Goal: Task Accomplishment & Management: Use online tool/utility

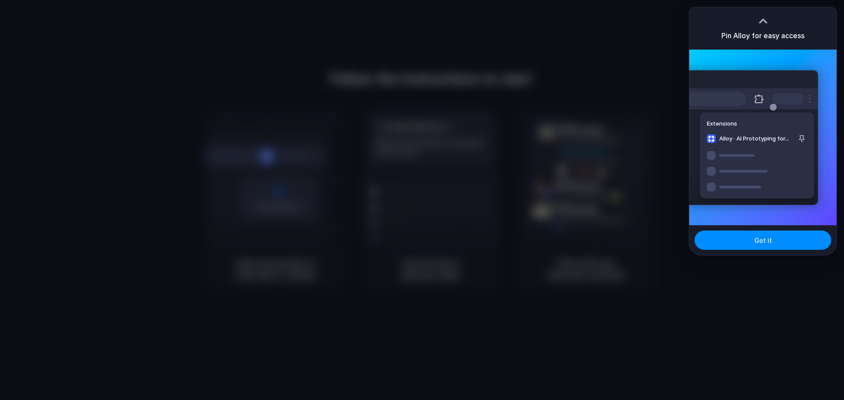
click at [767, 75] on div "Extensions Alloy · AI Prototyping for..." at bounding box center [751, 137] width 133 height 135
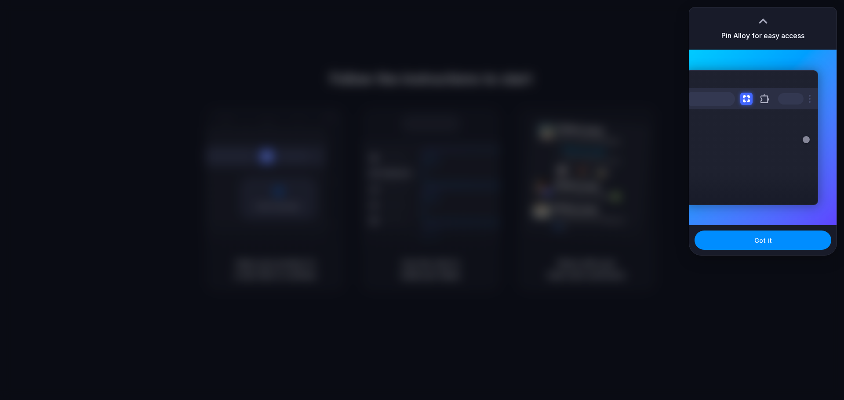
click at [810, 99] on div at bounding box center [810, 99] width 2 height 8
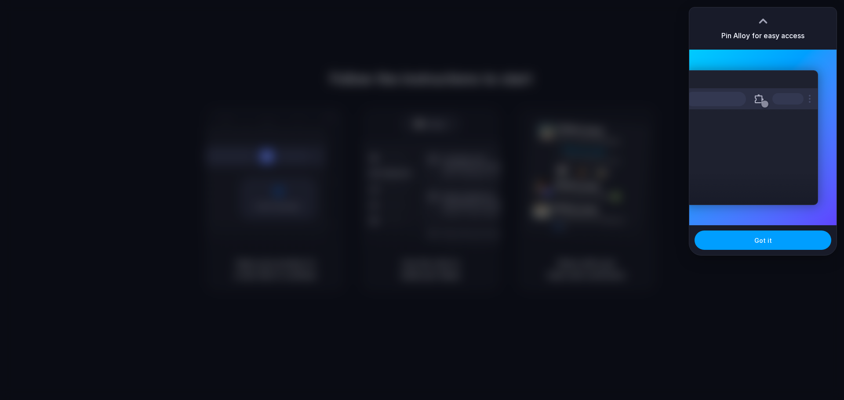
click at [774, 242] on button "Got it" at bounding box center [762, 240] width 137 height 19
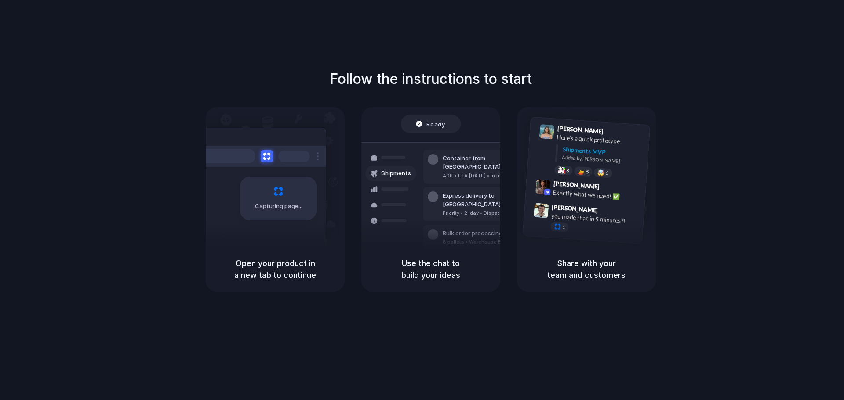
drag, startPoint x: 481, startPoint y: 47, endPoint x: 461, endPoint y: 42, distance: 20.4
click at [482, 47] on div "Follow the instructions to start Capturing page Open your product in a new tab …" at bounding box center [430, 209] width 861 height 418
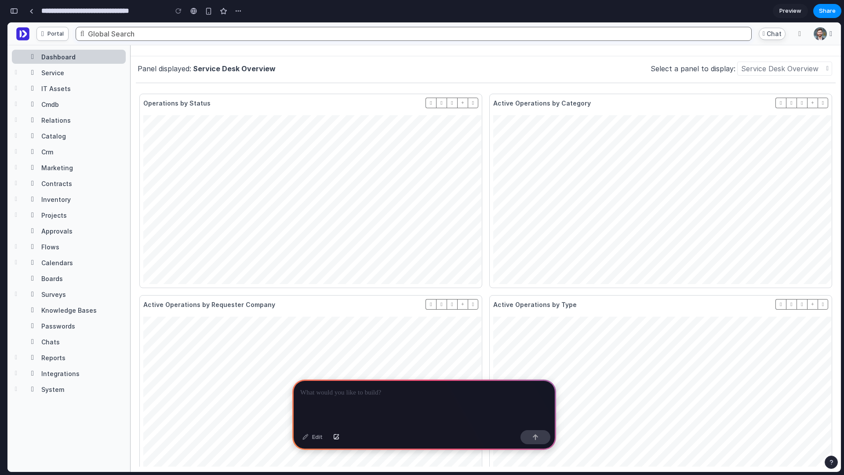
click at [198, 68] on div "Service Desk Overview" at bounding box center [234, 68] width 83 height 9
click at [199, 69] on div "Service Desk Overview" at bounding box center [234, 68] width 83 height 9
click at [285, 69] on div "Panel displayed: Service Desk Overview Select a panel to display: Service Desk …" at bounding box center [486, 69] width 700 height 14
click at [785, 62] on div "Service Desk Overview" at bounding box center [784, 69] width 95 height 14
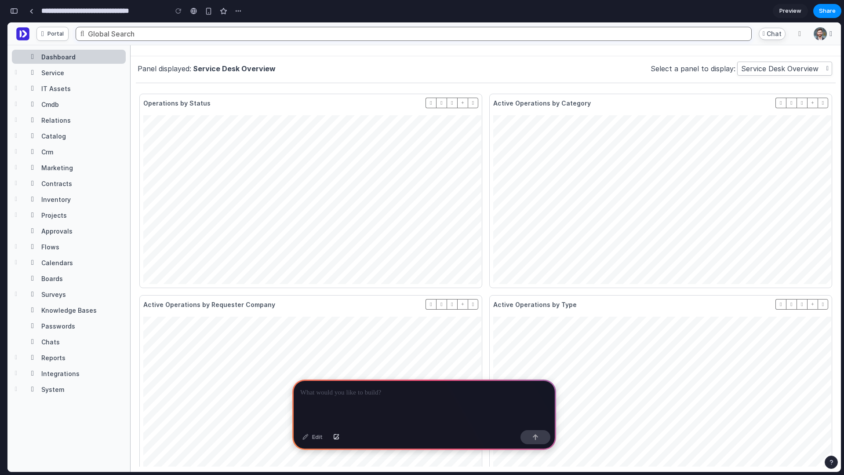
click at [777, 67] on div "Service Desk Overview" at bounding box center [779, 68] width 77 height 9
click at [706, 69] on div "Select a panel to display:" at bounding box center [692, 68] width 85 height 9
drag, startPoint x: 350, startPoint y: 416, endPoint x: 346, endPoint y: 425, distance: 9.9
click at [349, 416] on div at bounding box center [424, 402] width 264 height 47
drag, startPoint x: 280, startPoint y: 39, endPoint x: 346, endPoint y: 72, distance: 73.7
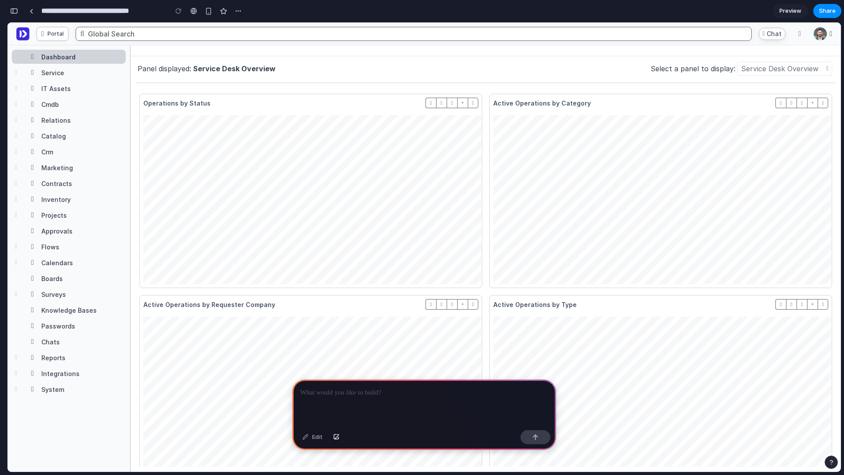
drag, startPoint x: 330, startPoint y: 33, endPoint x: 387, endPoint y: 68, distance: 67.3
click at [15, 12] on div "button" at bounding box center [14, 11] width 8 height 6
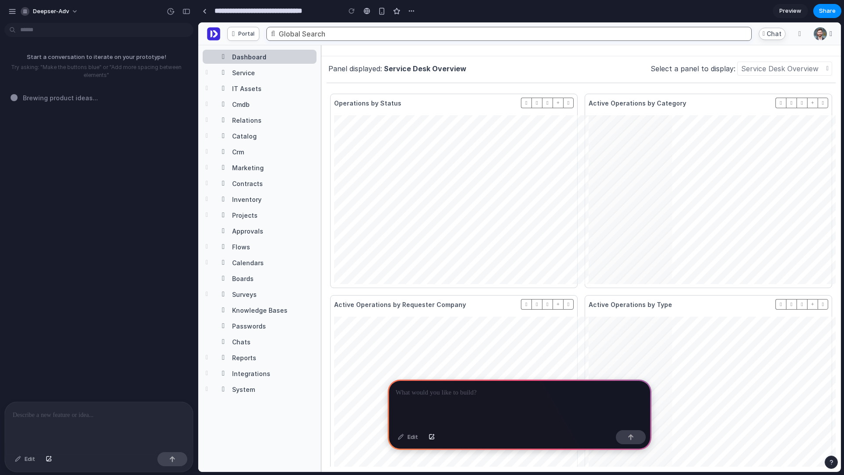
click at [455, 409] on div at bounding box center [520, 402] width 264 height 47
click at [413, 442] on div "Edit" at bounding box center [407, 437] width 29 height 14
click at [509, 397] on div at bounding box center [520, 402] width 264 height 47
click at [495, 395] on div at bounding box center [520, 402] width 264 height 47
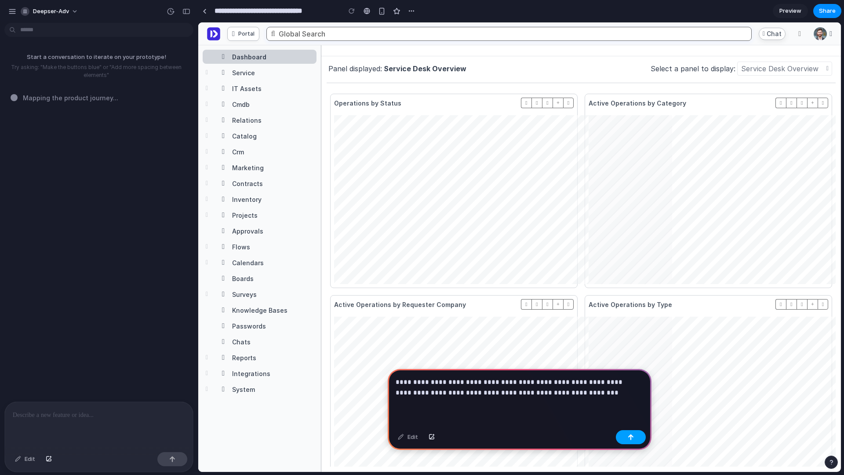
click at [633, 432] on button "button" at bounding box center [631, 437] width 30 height 14
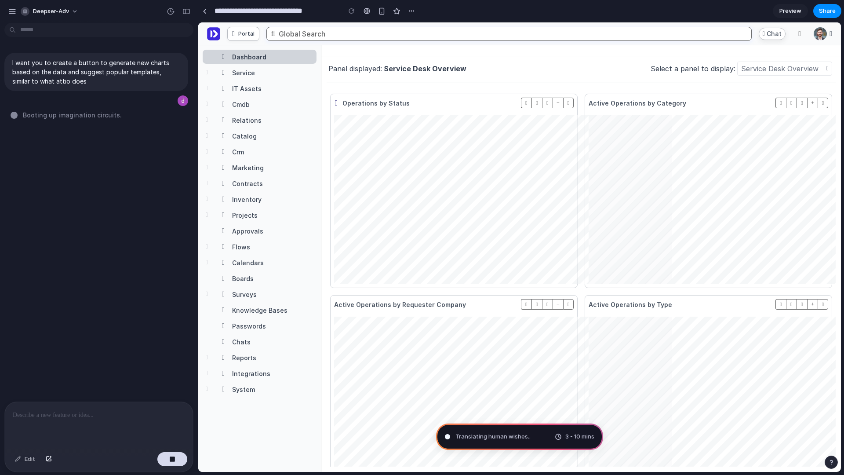
click at [336, 102] on div at bounding box center [336, 103] width 5 height 8
drag, startPoint x: 341, startPoint y: 102, endPoint x: 349, endPoint y: 106, distance: 8.5
click at [349, 106] on div "Operations by Status" at bounding box center [422, 103] width 176 height 8
click at [360, 102] on div "Operations by Status" at bounding box center [375, 102] width 67 height 7
click at [536, 103] on span "button" at bounding box center [537, 103] width 2 height 3
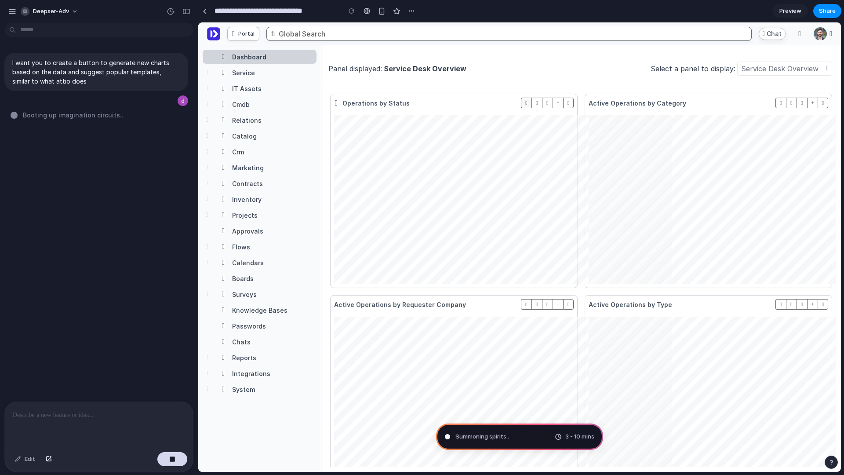
click at [525, 102] on span "button" at bounding box center [526, 103] width 2 height 3
click at [549, 100] on button "button" at bounding box center [547, 103] width 11 height 11
click at [575, 101] on div "Operations by Status" at bounding box center [453, 191] width 247 height 194
click at [567, 102] on span "button" at bounding box center [568, 103] width 2 height 3
click at [563, 101] on button "button" at bounding box center [568, 103] width 11 height 11
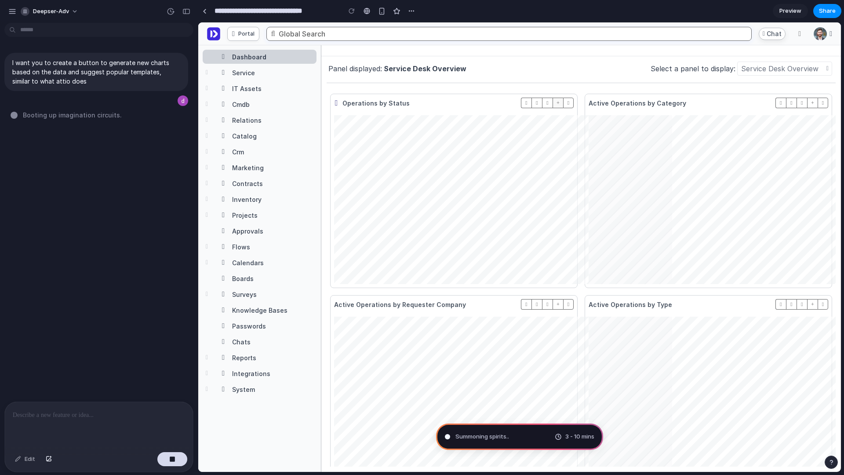
click at [556, 102] on span "button" at bounding box center [557, 103] width 3 height 3
click at [463, 87] on div "Panel displayed: Service Desk Overview Select a panel to display: Service Desk …" at bounding box center [581, 264] width 509 height 405
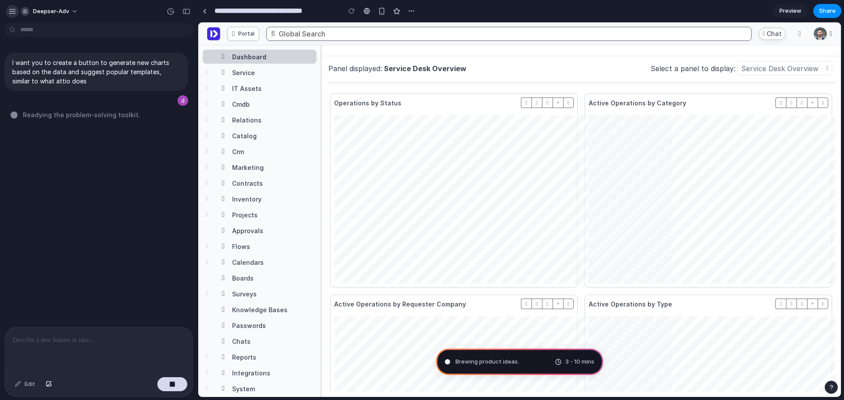
click at [15, 11] on div "button" at bounding box center [12, 11] width 8 height 8
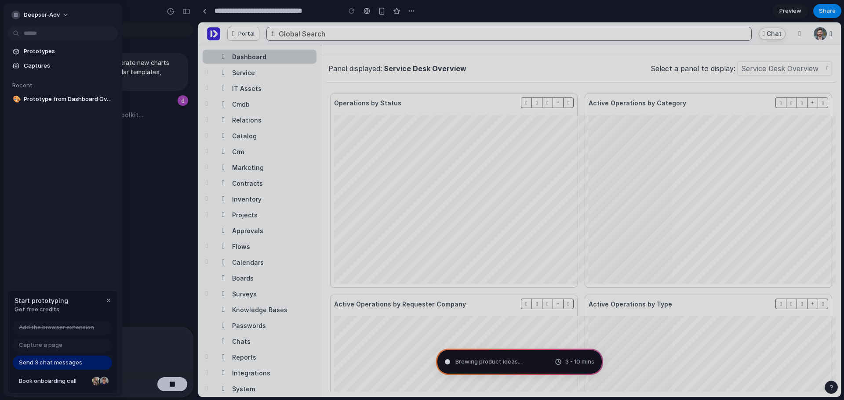
type input "**********"
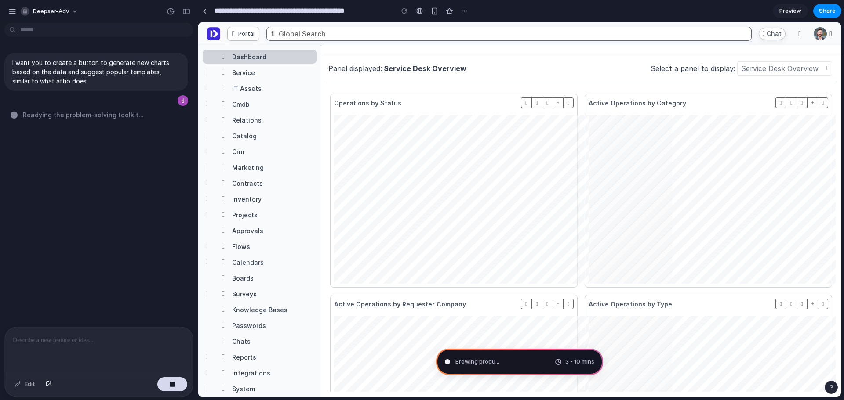
click at [503, 51] on div at bounding box center [580, 50] width 519 height 11
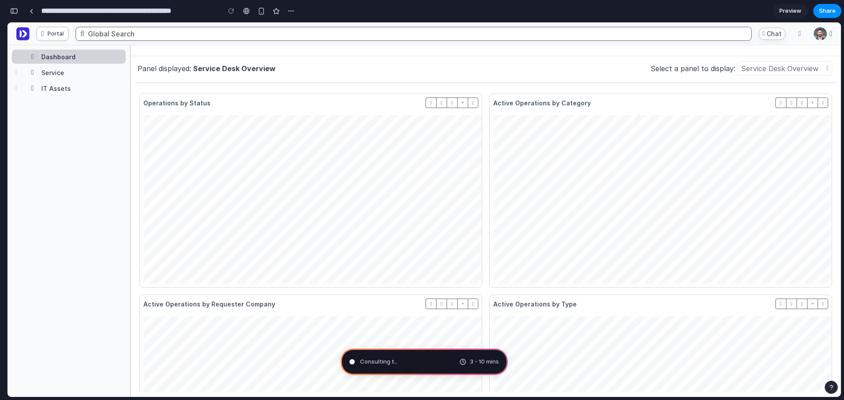
scroll to position [291, 0]
click at [15, 10] on div "button" at bounding box center [14, 11] width 8 height 6
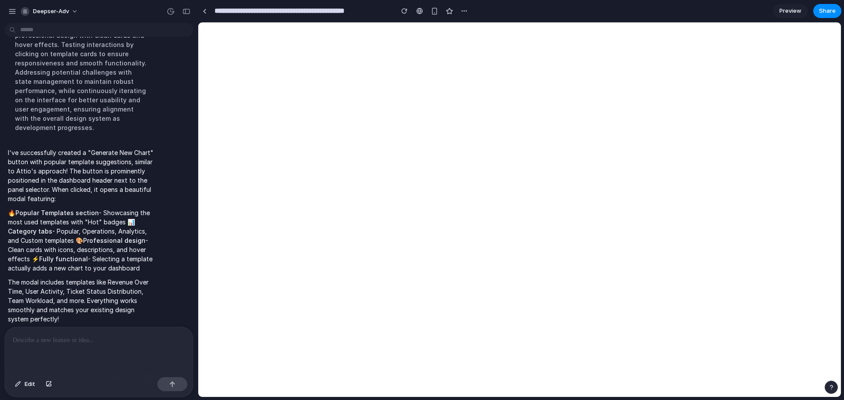
scroll to position [0, 0]
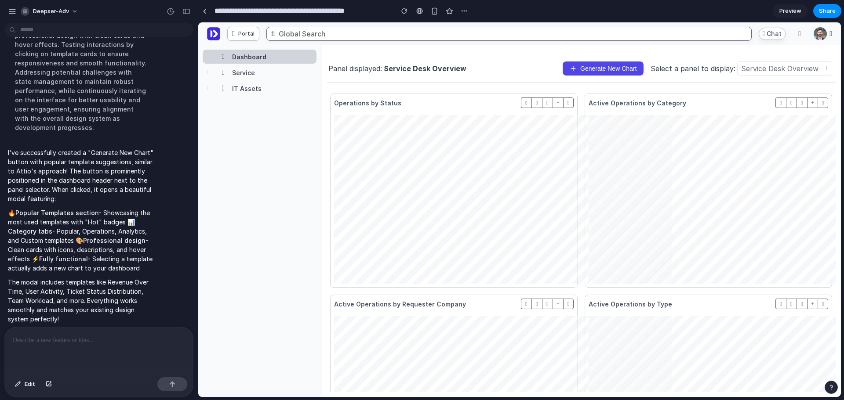
click at [604, 68] on span "Generate New Chart" at bounding box center [608, 68] width 56 height 7
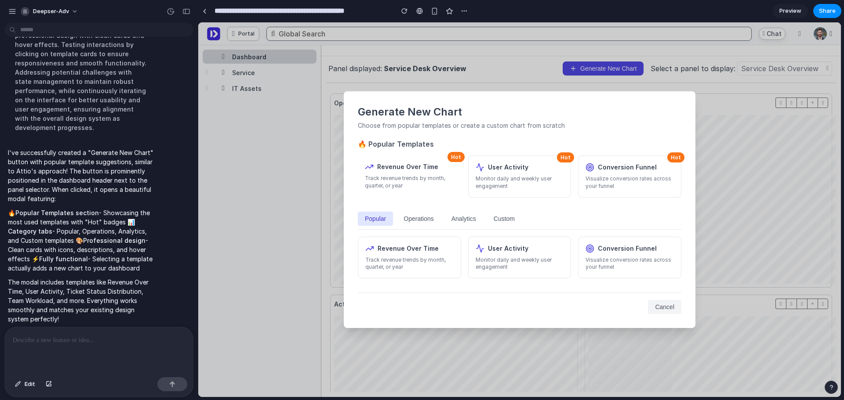
click at [417, 221] on button "Operations" at bounding box center [418, 219] width 44 height 14
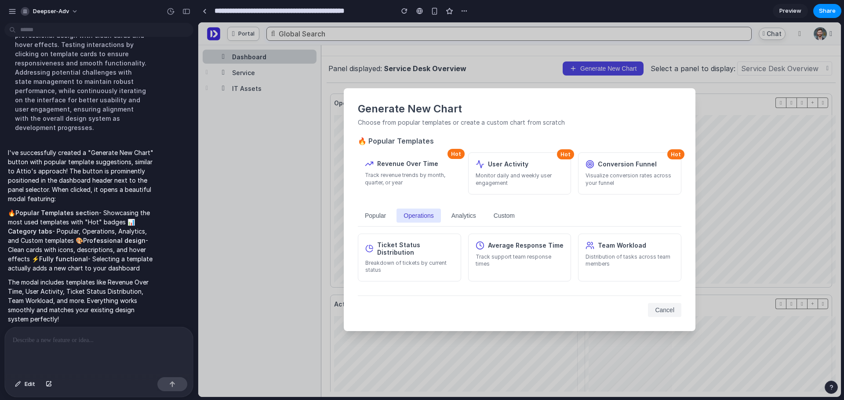
click at [378, 222] on button "Popular" at bounding box center [375, 216] width 35 height 14
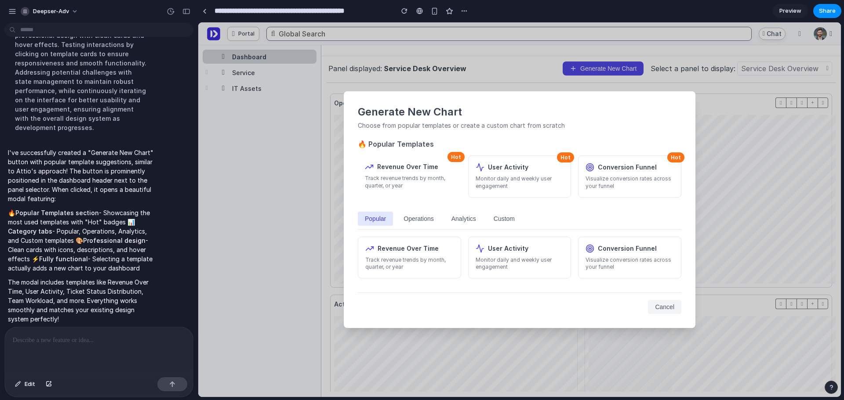
click at [456, 218] on button "Analytics" at bounding box center [463, 219] width 39 height 14
click at [502, 219] on button "Custom" at bounding box center [504, 219] width 35 height 14
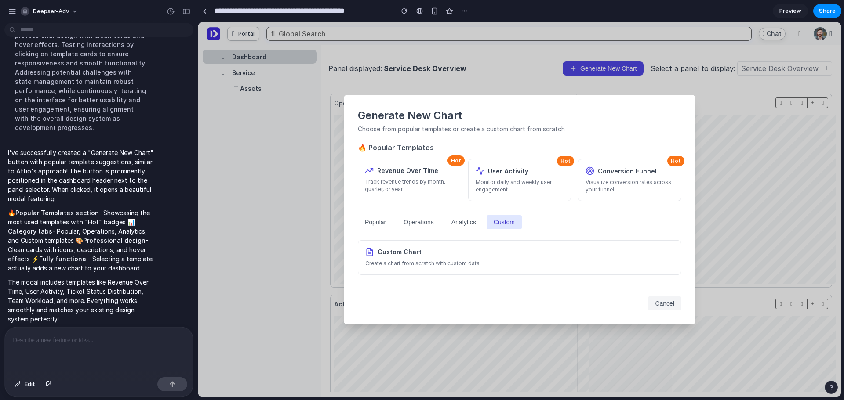
click at [411, 225] on button "Operations" at bounding box center [418, 222] width 44 height 14
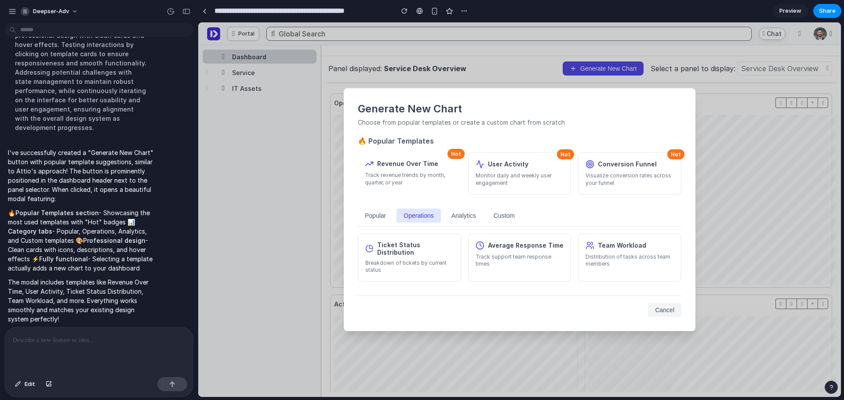
click at [381, 223] on button "Popular" at bounding box center [375, 216] width 35 height 14
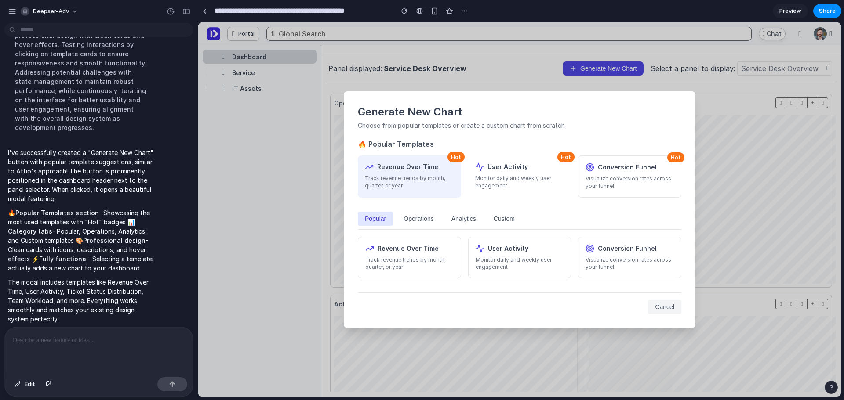
click at [426, 181] on p "Track revenue trends by month, quarter, or year" at bounding box center [409, 182] width 89 height 15
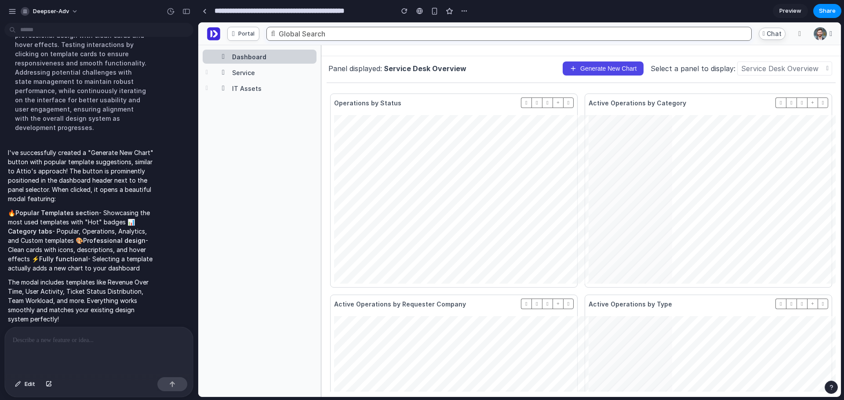
click at [590, 66] on span "Generate New Chart" at bounding box center [608, 68] width 56 height 7
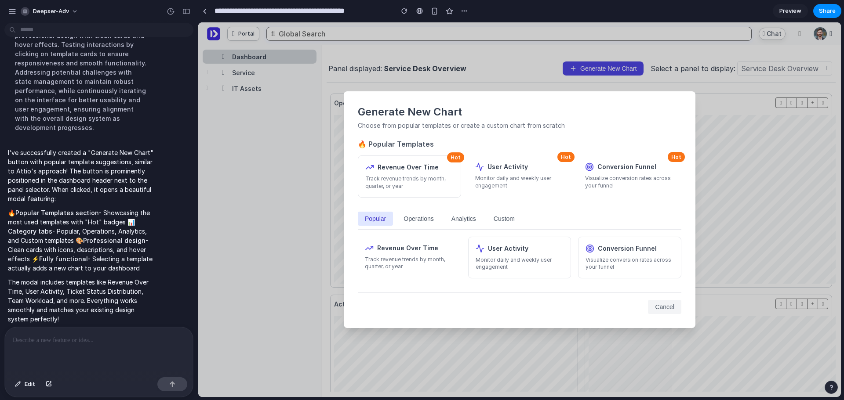
click at [415, 217] on button "Operations" at bounding box center [418, 219] width 44 height 14
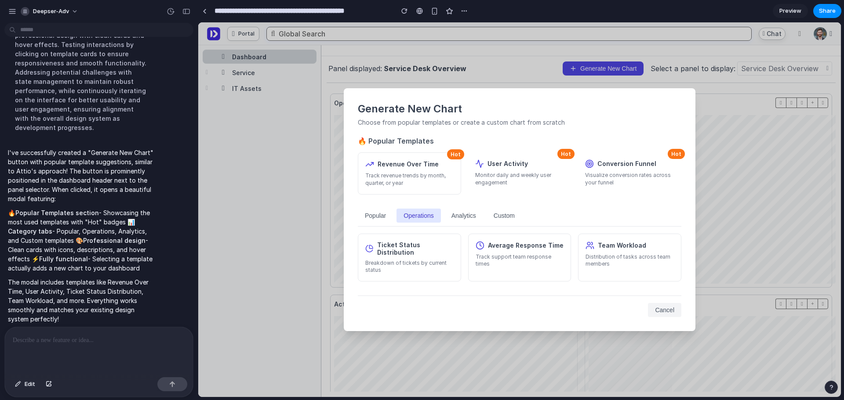
click at [450, 217] on button "Analytics" at bounding box center [463, 216] width 39 height 14
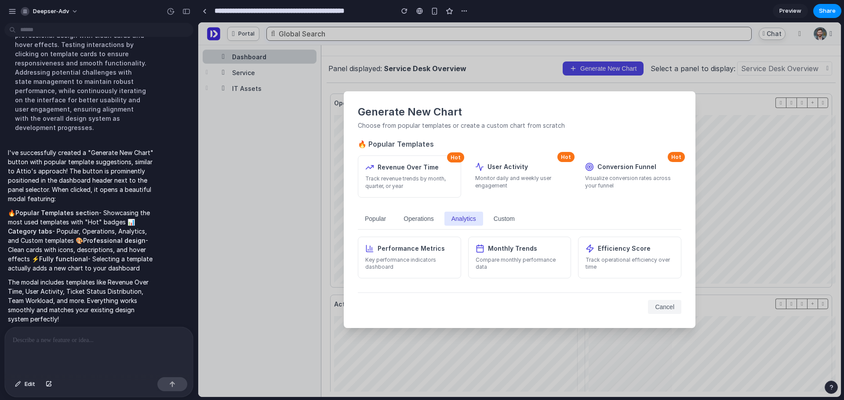
click at [499, 218] on button "Custom" at bounding box center [504, 219] width 35 height 14
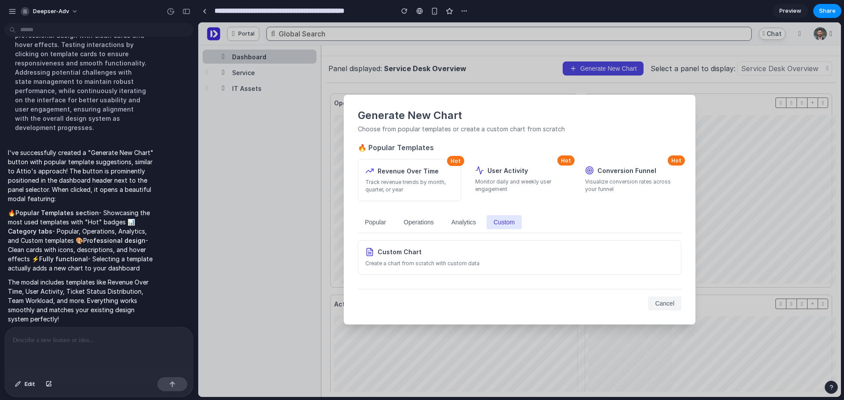
click at [424, 221] on button "Operations" at bounding box center [418, 222] width 44 height 14
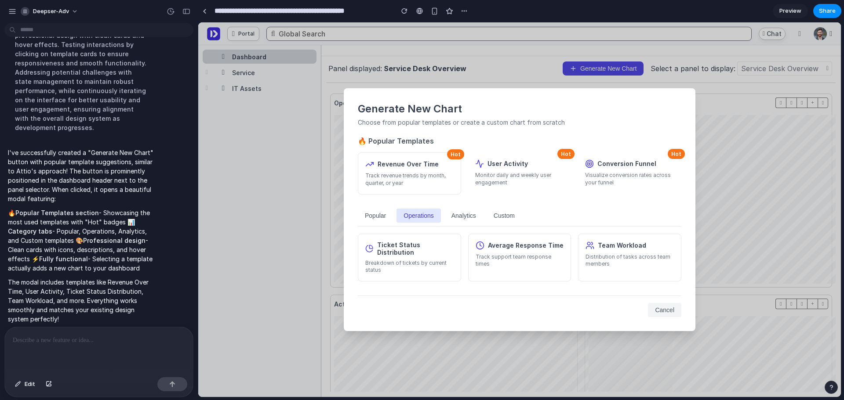
click at [375, 221] on button "Popular" at bounding box center [375, 216] width 35 height 14
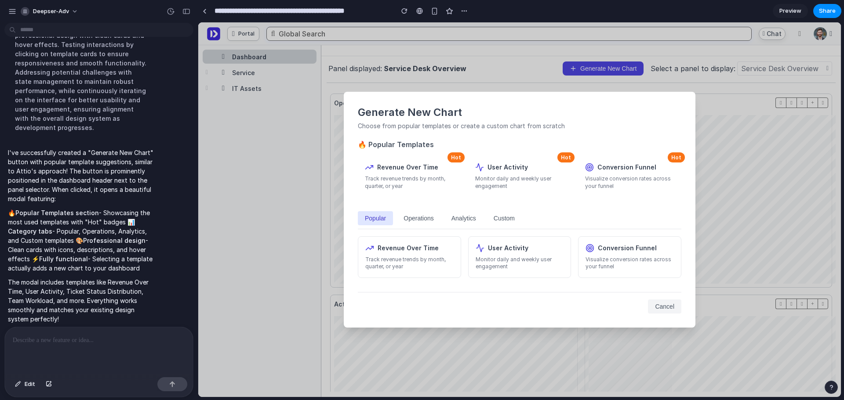
click at [416, 117] on h2 "Generate New Chart" at bounding box center [519, 112] width 323 height 13
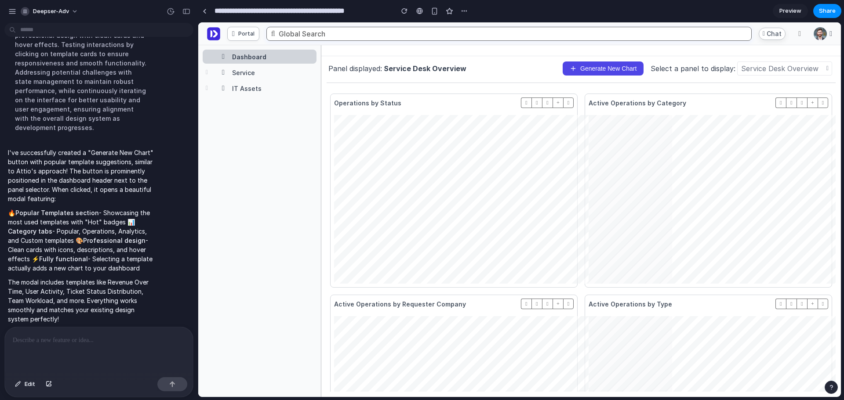
click at [688, 69] on div "Select a panel to display:" at bounding box center [692, 68] width 85 height 9
drag, startPoint x: 673, startPoint y: 69, endPoint x: 685, endPoint y: 71, distance: 11.6
click at [685, 71] on div "Select a panel to display:" at bounding box center [692, 68] width 85 height 9
click at [521, 67] on div "Panel displayed: Service Desk Overview Generate New Chart Select a panel to dis…" at bounding box center [581, 69] width 509 height 14
click at [673, 76] on div "Panel displayed: Service Desk Overview Generate New Chart Select a panel to dis…" at bounding box center [581, 227] width 509 height 331
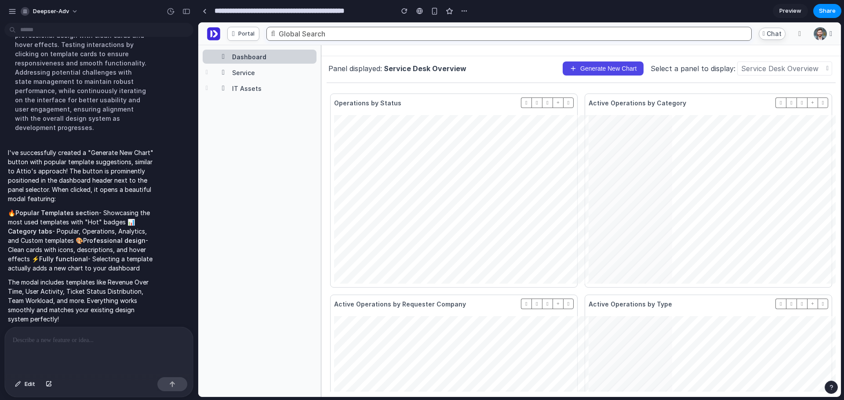
click at [671, 68] on div "Select a panel to display:" at bounding box center [692, 68] width 85 height 9
click at [786, 65] on div "Service Desk Overview" at bounding box center [779, 68] width 77 height 9
click at [777, 66] on div "Service Desk Overview" at bounding box center [779, 68] width 77 height 9
click at [576, 62] on button "Generate New Chart" at bounding box center [603, 69] width 81 height 14
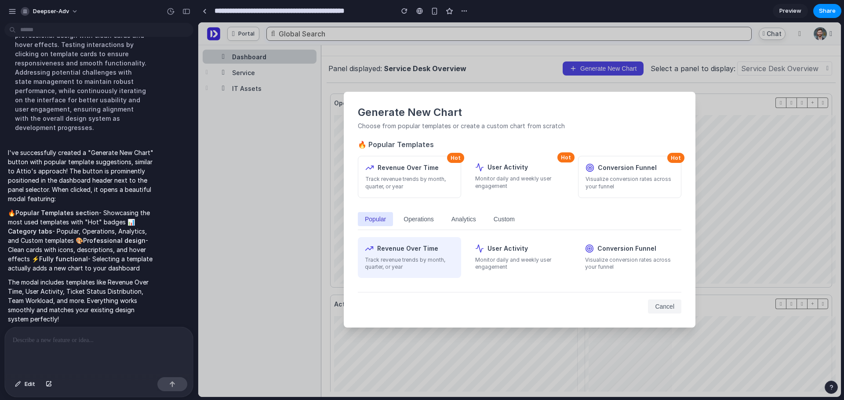
click at [407, 255] on div "Revenue Over Time Track revenue trends by month, quarter, or year" at bounding box center [409, 257] width 103 height 41
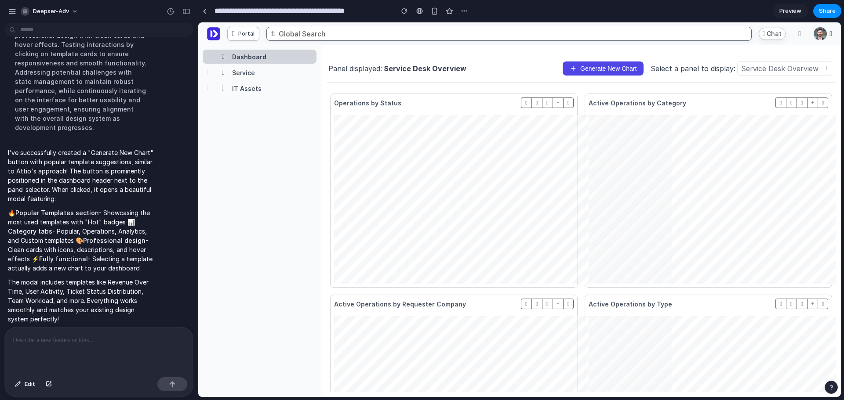
click at [595, 60] on div "Panel displayed: Service Desk Overview Generate New Chart Select a panel to dis…" at bounding box center [580, 226] width 519 height 341
click at [593, 66] on span "Generate New Chart" at bounding box center [608, 68] width 56 height 7
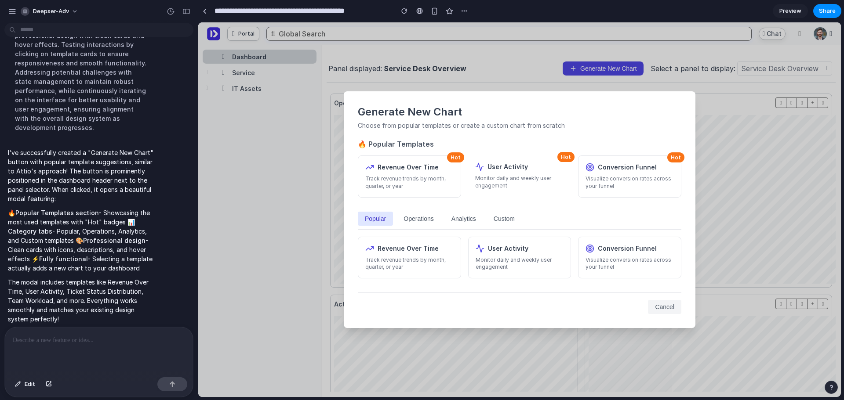
click at [432, 219] on button "Operations" at bounding box center [418, 219] width 44 height 14
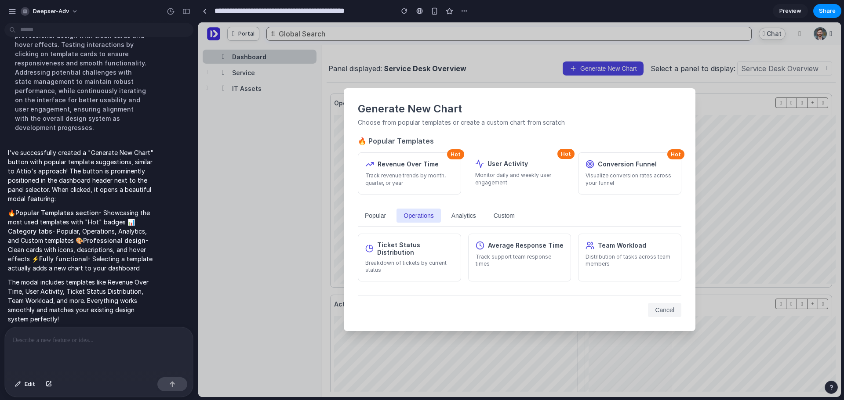
drag, startPoint x: 465, startPoint y: 220, endPoint x: 455, endPoint y: 221, distance: 9.8
click at [464, 220] on button "Analytics" at bounding box center [463, 216] width 39 height 14
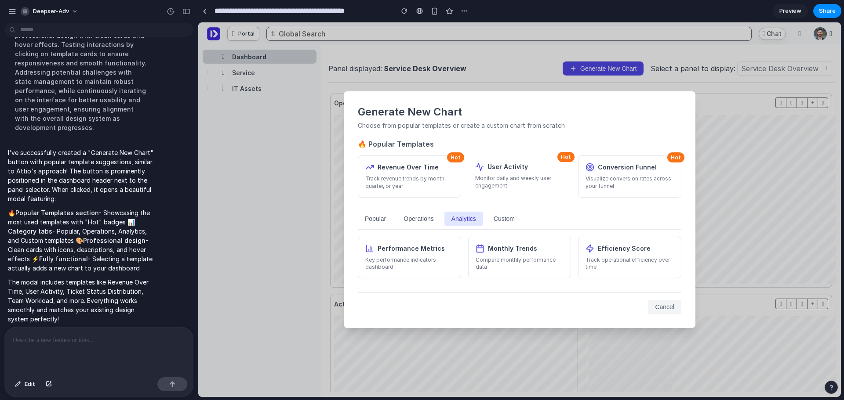
click at [379, 221] on button "Popular" at bounding box center [375, 219] width 35 height 14
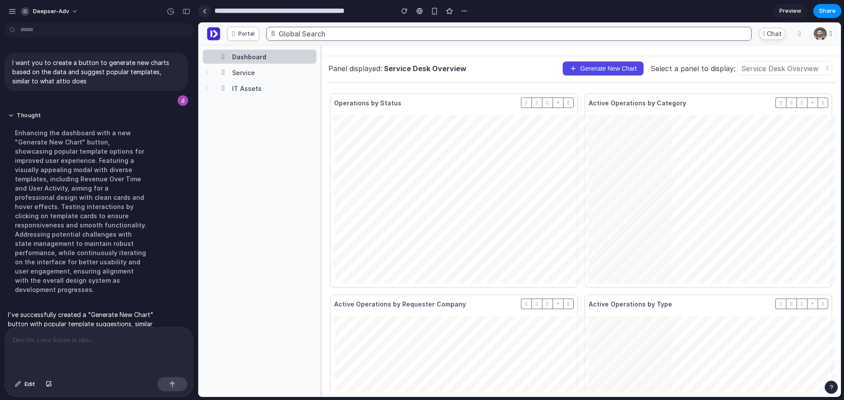
click at [203, 10] on div at bounding box center [205, 11] width 4 height 5
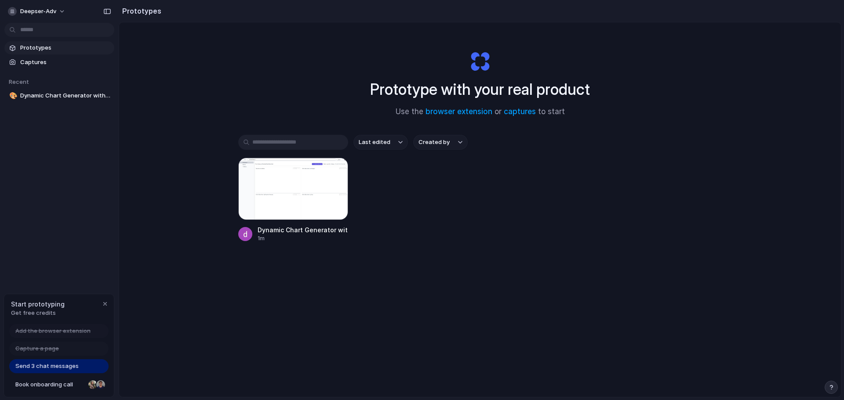
click at [54, 48] on span "Prototypes" at bounding box center [65, 48] width 91 height 9
click at [54, 56] on link "Captures" at bounding box center [59, 62] width 110 height 13
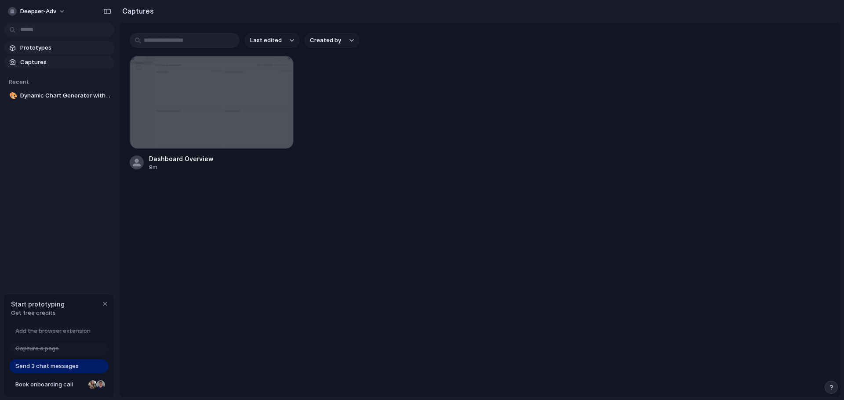
click at [67, 44] on span "Prototypes" at bounding box center [65, 48] width 91 height 9
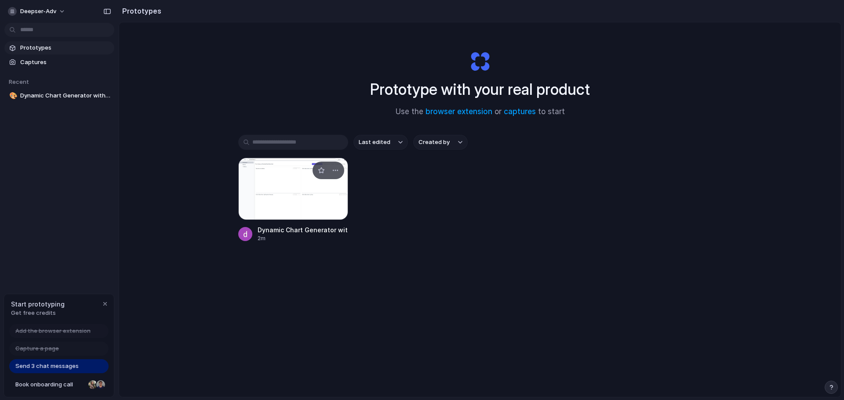
click at [274, 186] on div at bounding box center [293, 189] width 110 height 62
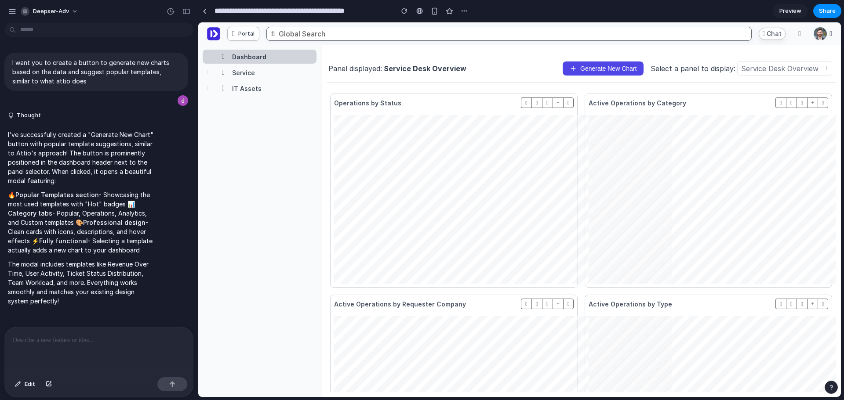
click at [617, 69] on span "Generate New Chart" at bounding box center [608, 68] width 56 height 7
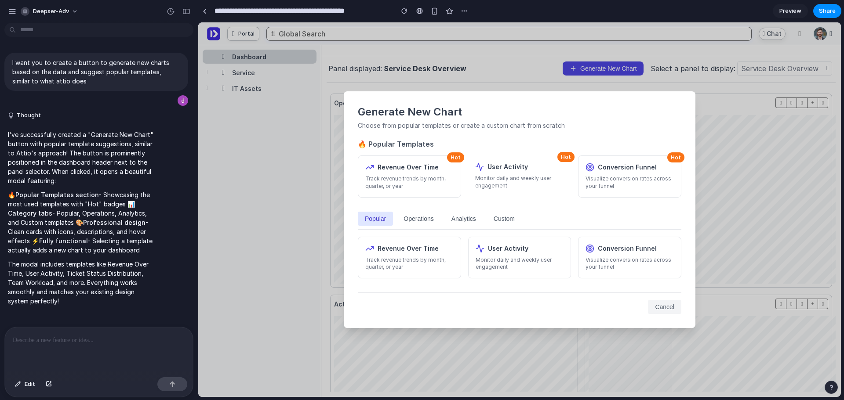
click at [499, 219] on button "Custom" at bounding box center [504, 219] width 35 height 14
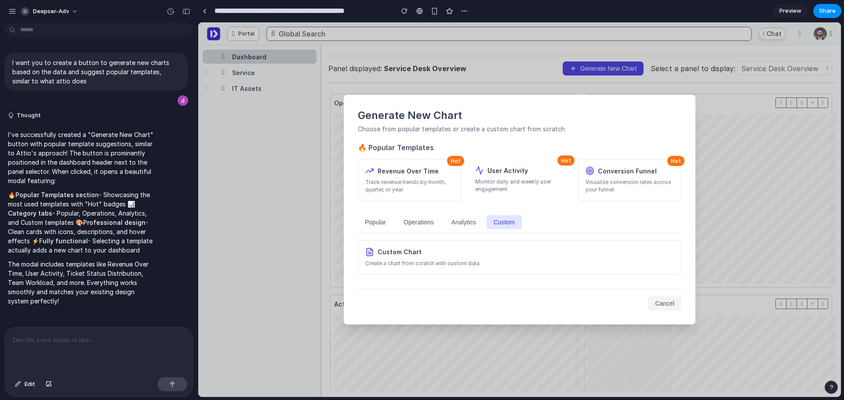
click at [471, 222] on button "Analytics" at bounding box center [463, 222] width 39 height 14
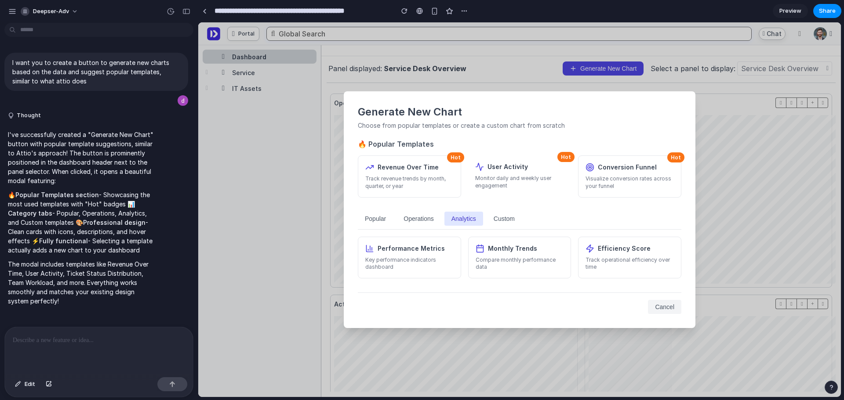
click at [498, 218] on button "Custom" at bounding box center [504, 219] width 35 height 14
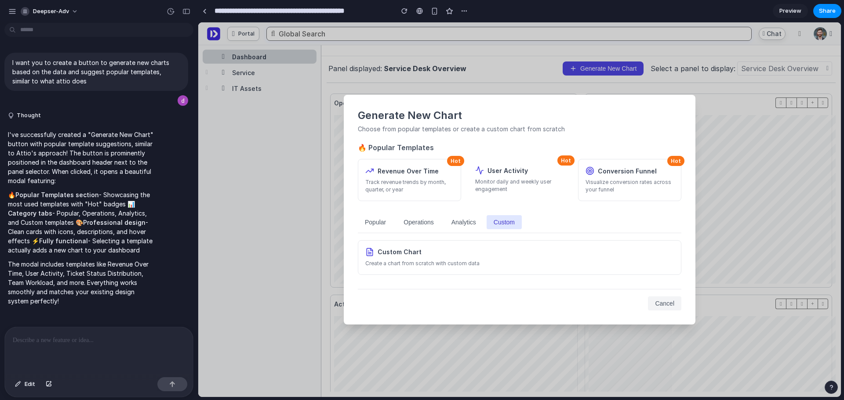
click at [483, 219] on button "Analytics" at bounding box center [463, 222] width 39 height 14
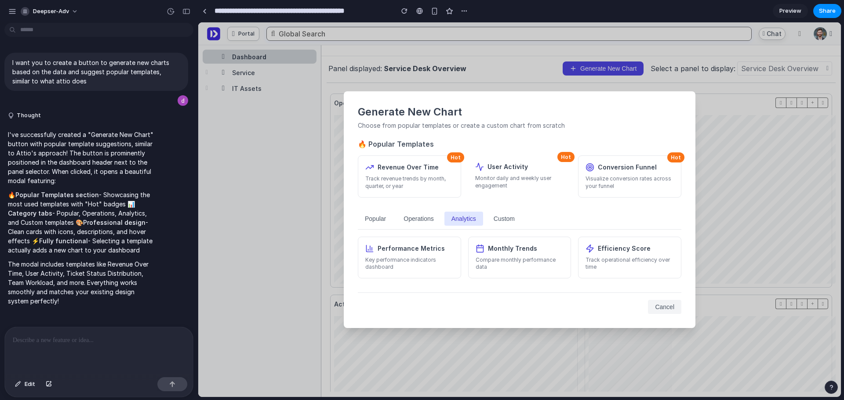
click at [429, 220] on button "Operations" at bounding box center [418, 219] width 44 height 14
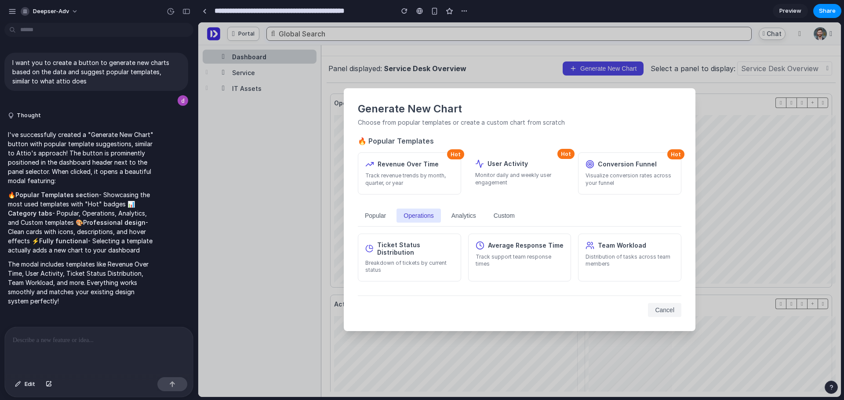
click at [367, 212] on button "Popular" at bounding box center [375, 216] width 35 height 14
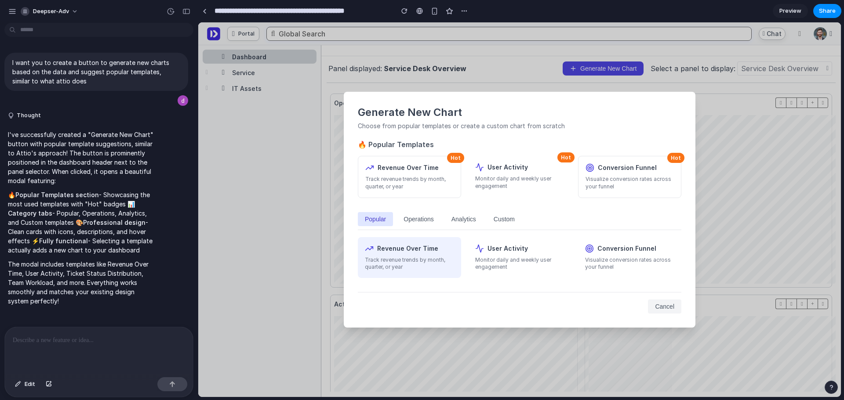
click at [406, 260] on p "Track revenue trends by month, quarter, or year" at bounding box center [409, 264] width 89 height 15
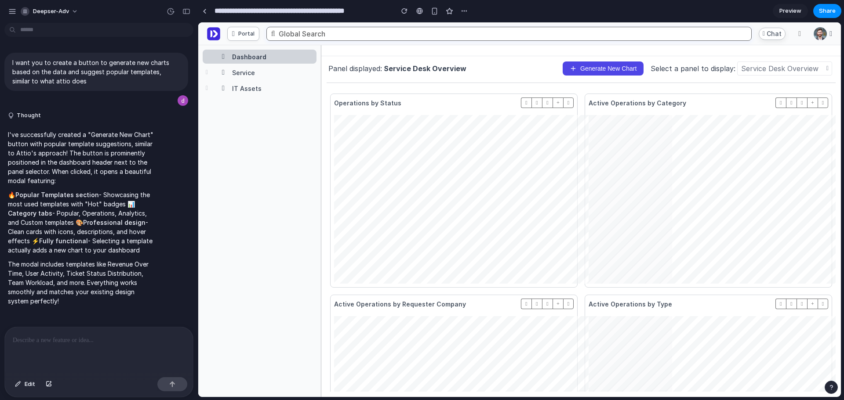
click at [316, 26] on div "Portal Global Search Chat" at bounding box center [519, 33] width 643 height 23
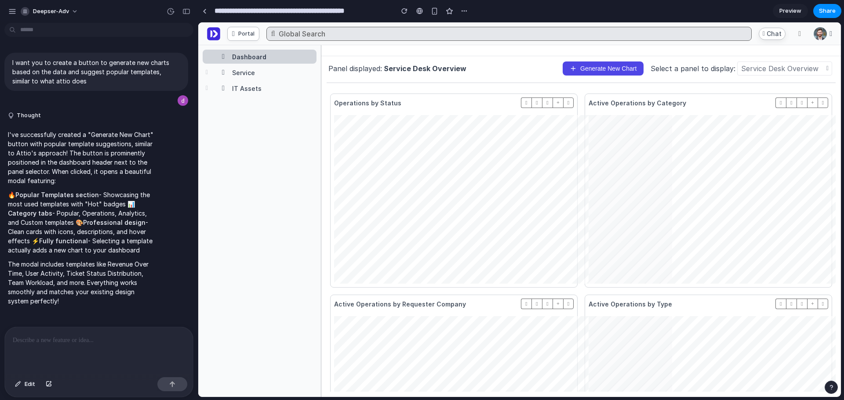
click at [312, 29] on div "Global Search" at bounding box center [302, 33] width 47 height 9
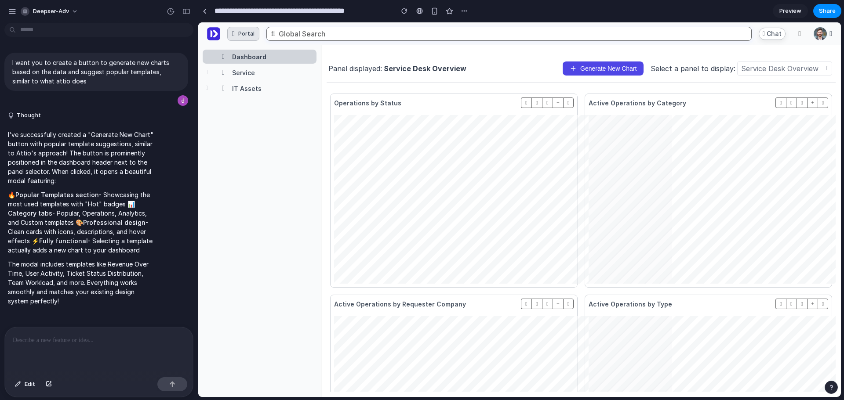
click at [252, 33] on div "Portal" at bounding box center [246, 33] width 16 height 7
click at [232, 99] on nav "Dashboard Service IT Assets" at bounding box center [259, 72] width 123 height 54
click at [236, 92] on div "IT Assets" at bounding box center [246, 88] width 29 height 7
click at [242, 77] on div "Service" at bounding box center [260, 72] width 114 height 14
click at [245, 63] on div "Dashboard" at bounding box center [260, 57] width 114 height 14
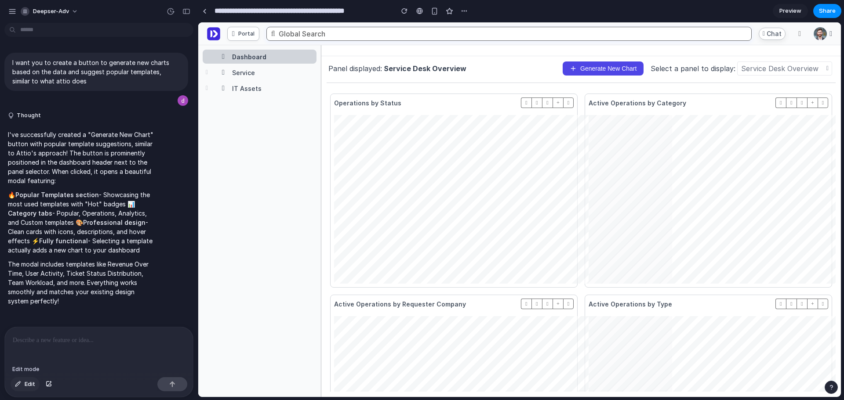
click at [28, 385] on span "Edit" at bounding box center [30, 384] width 11 height 9
click at [86, 338] on p at bounding box center [99, 340] width 172 height 11
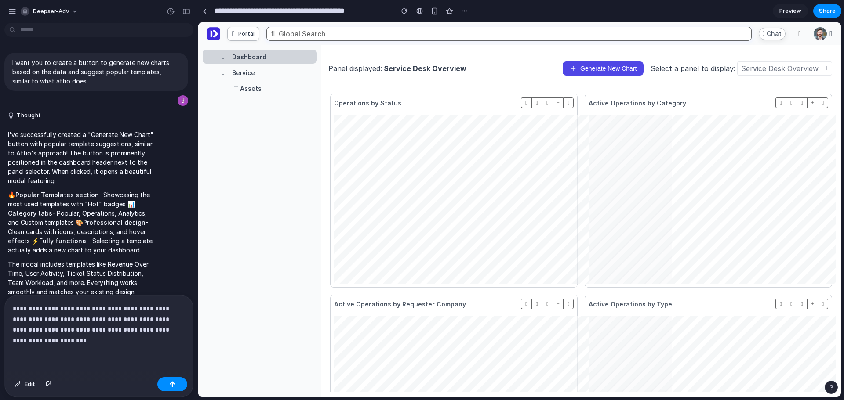
click at [104, 341] on p "**********" at bounding box center [97, 325] width 169 height 42
click at [94, 316] on p "**********" at bounding box center [97, 325] width 169 height 42
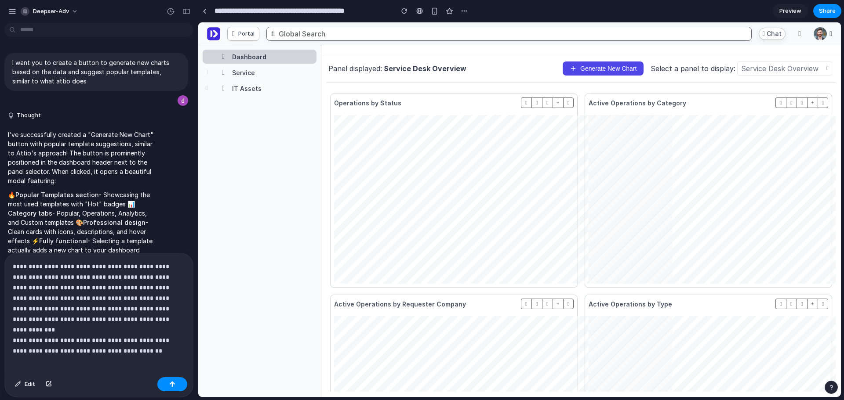
click at [136, 338] on p "**********" at bounding box center [97, 304] width 169 height 84
click at [139, 347] on div "**********" at bounding box center [99, 314] width 188 height 120
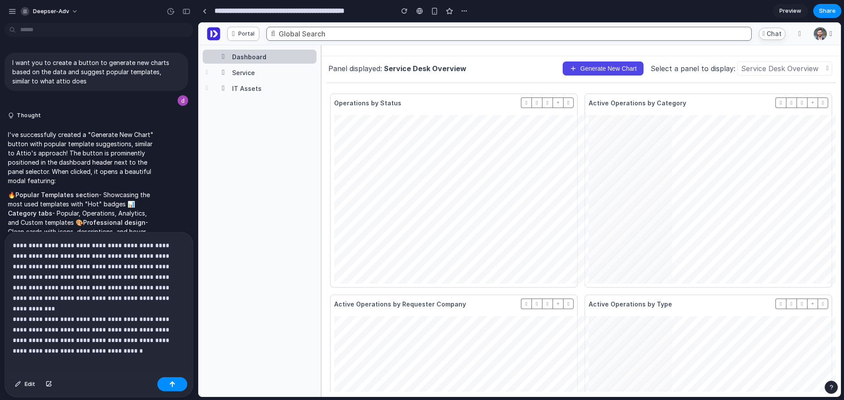
click at [83, 357] on div "**********" at bounding box center [99, 303] width 188 height 142
click at [113, 349] on div "**********" at bounding box center [99, 303] width 188 height 142
click at [170, 386] on div "button" at bounding box center [172, 384] width 6 height 6
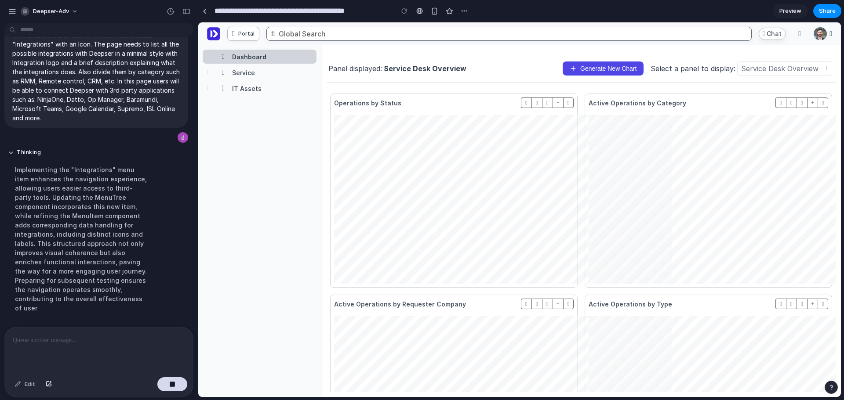
scroll to position [326, 0]
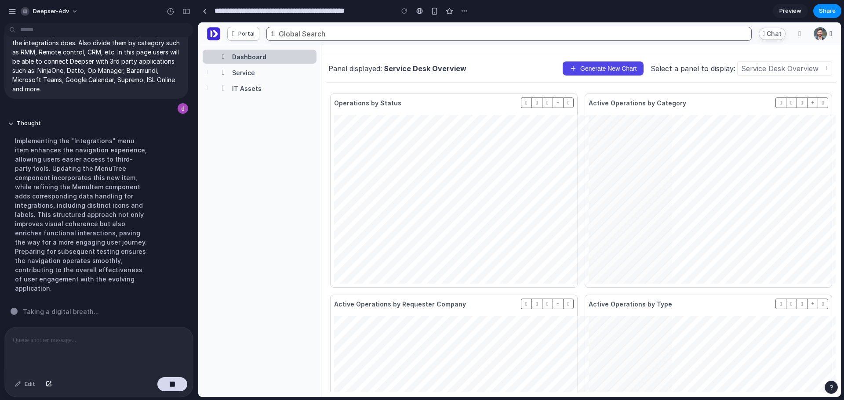
click at [665, 65] on div "Select a panel to display:" at bounding box center [692, 68] width 85 height 9
click at [767, 68] on div "Service Desk Overview" at bounding box center [779, 68] width 77 height 9
click at [628, 68] on span "Generate New Chart" at bounding box center [608, 68] width 56 height 7
click at [421, 10] on div at bounding box center [419, 10] width 7 height 7
click at [49, 385] on div "button" at bounding box center [49, 384] width 6 height 5
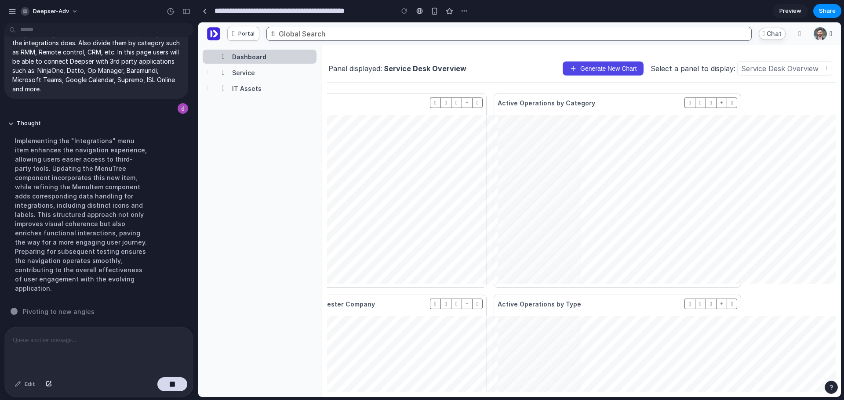
scroll to position [0, 0]
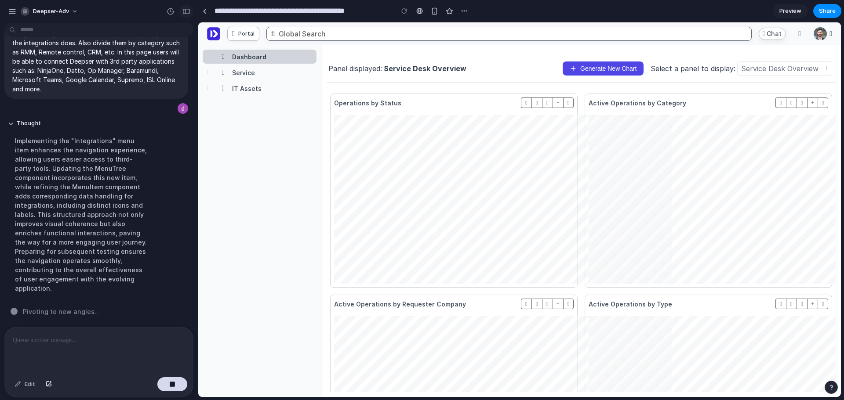
click at [189, 9] on div "button" at bounding box center [186, 11] width 8 height 6
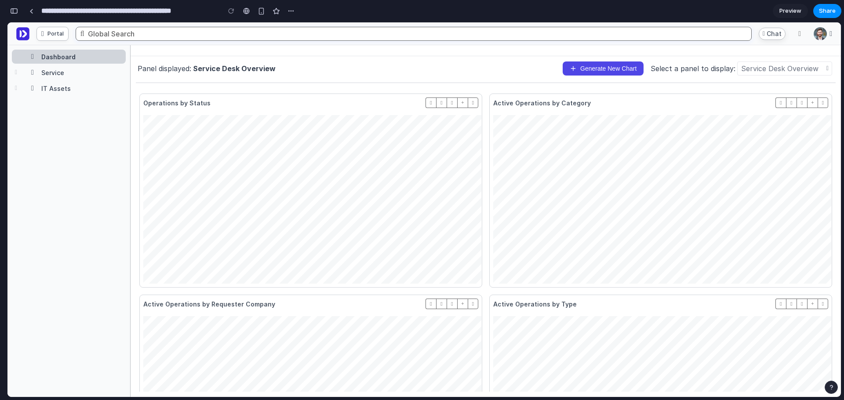
scroll to position [1110, 0]
drag, startPoint x: 20, startPoint y: 36, endPoint x: 44, endPoint y: 33, distance: 24.1
click at [20, 36] on img at bounding box center [22, 33] width 13 height 13
click at [33, 11] on div at bounding box center [31, 11] width 4 height 5
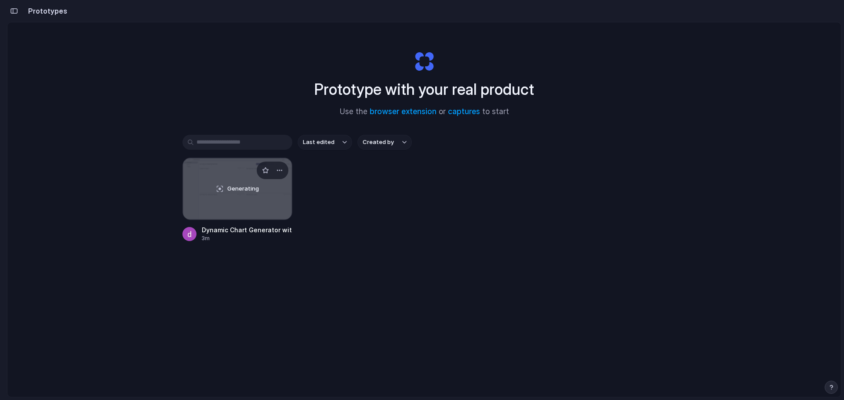
click at [217, 171] on div "Generating" at bounding box center [237, 189] width 109 height 62
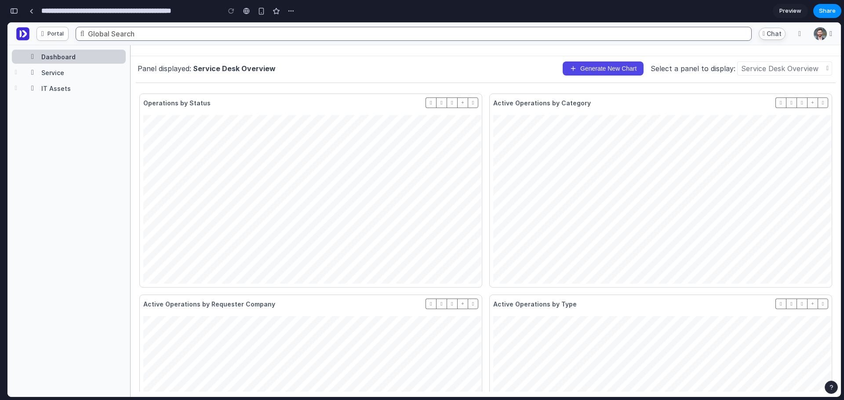
click at [12, 12] on div "button" at bounding box center [14, 11] width 8 height 6
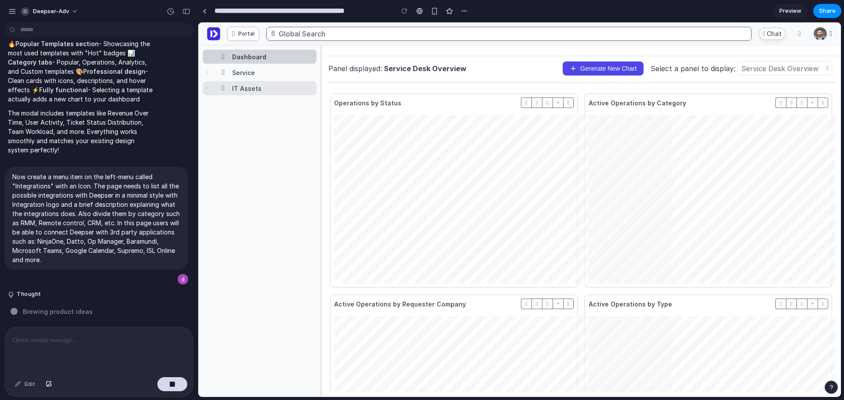
click at [241, 91] on div "IT Assets" at bounding box center [246, 88] width 29 height 7
click at [254, 60] on div "Dashboard" at bounding box center [249, 56] width 34 height 7
click at [251, 76] on div "Service" at bounding box center [243, 72] width 23 height 7
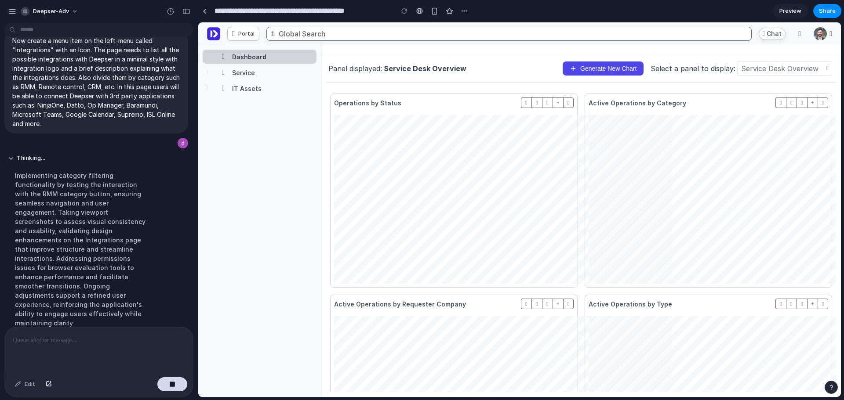
scroll to position [316, 0]
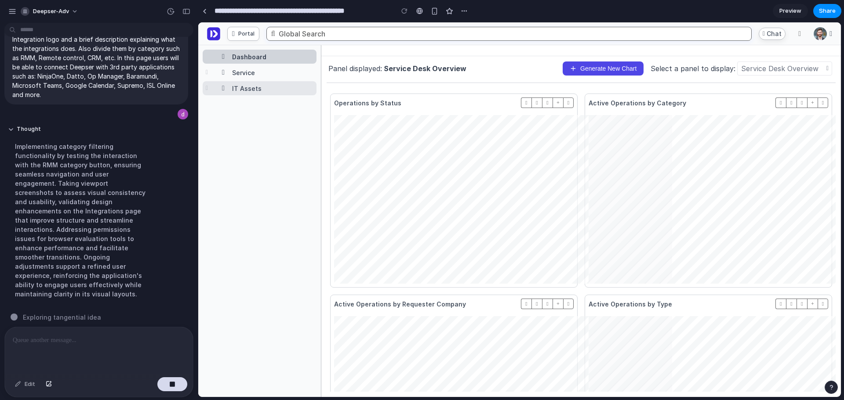
click at [262, 91] on div "IT Assets" at bounding box center [266, 88] width 94 height 8
click at [261, 78] on div "Service" at bounding box center [260, 72] width 114 height 14
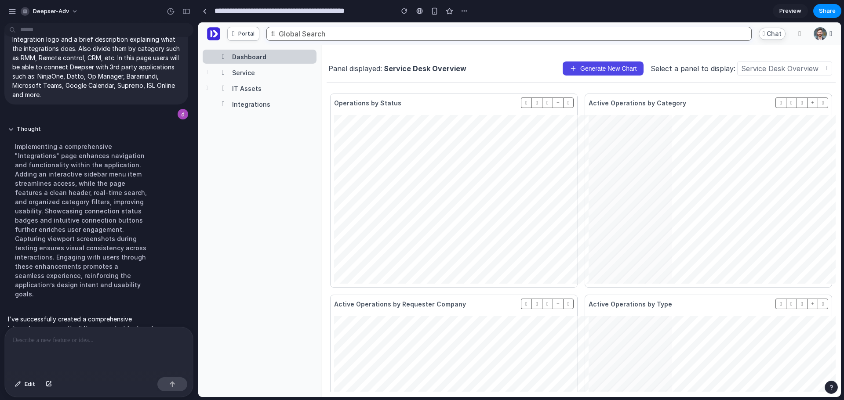
scroll to position [707, 0]
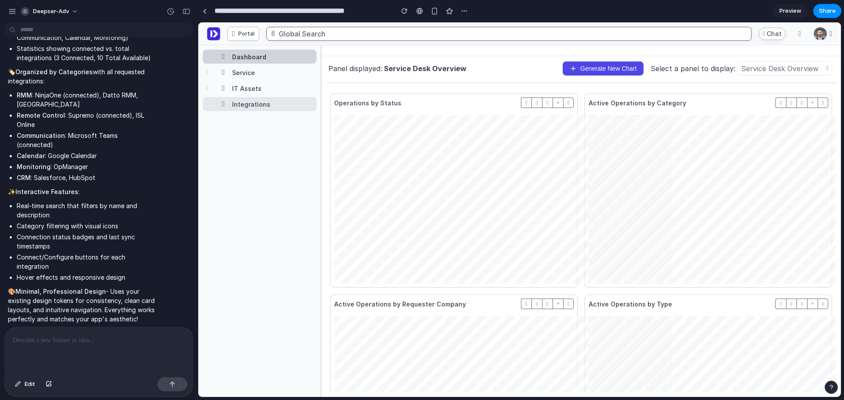
click at [248, 103] on div "Integrations" at bounding box center [251, 104] width 38 height 7
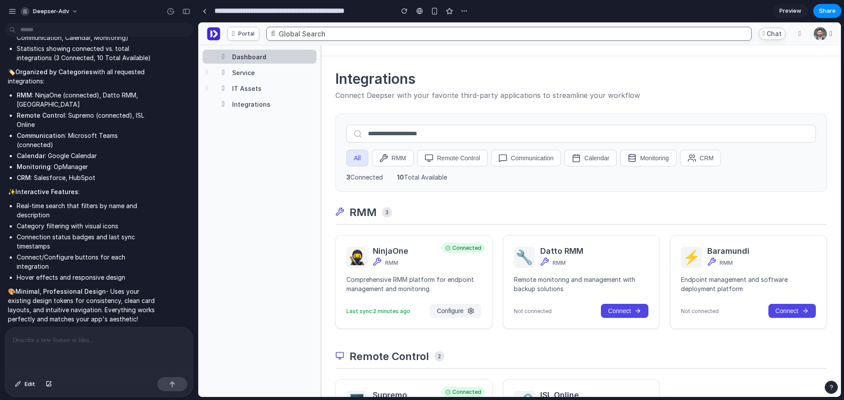
click at [343, 216] on icon at bounding box center [339, 211] width 9 height 9
drag, startPoint x: 494, startPoint y: 224, endPoint x: 496, endPoint y: 252, distance: 28.2
click at [496, 252] on div "RMM 3 Connected 🥷 NinjaOne RMM Comprehensive RMM platform for endpoint manageme…" at bounding box center [580, 267] width 491 height 123
click at [481, 229] on div "RMM 3 Connected 🥷 NinjaOne RMM Comprehensive RMM platform for endpoint manageme…" at bounding box center [580, 267] width 491 height 123
click at [471, 272] on div "Connected 🥷 NinjaOne RMM Comprehensive RMM platform for endpoint management and…" at bounding box center [413, 282] width 157 height 94
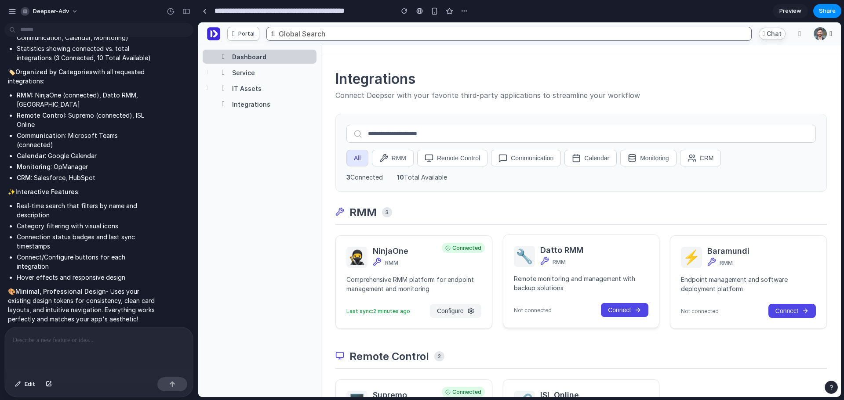
click at [608, 277] on p "Remote monitoring and management with backup solutions" at bounding box center [581, 283] width 135 height 18
click at [458, 308] on span "Configure" at bounding box center [450, 310] width 27 height 7
click at [406, 155] on button "RMM" at bounding box center [393, 158] width 42 height 17
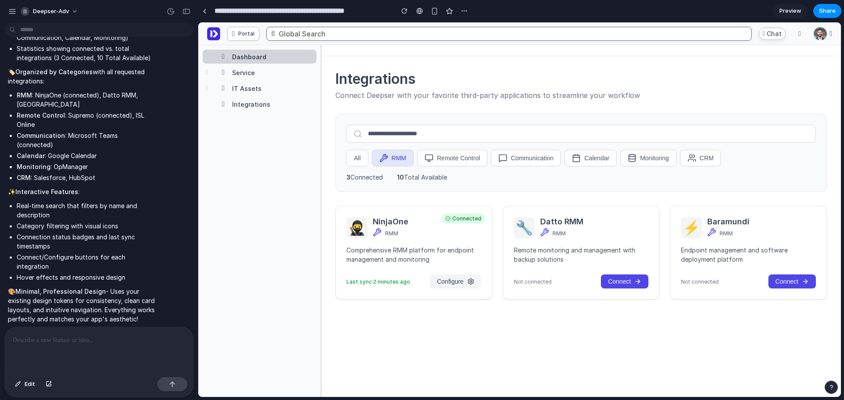
click at [361, 162] on button "All" at bounding box center [357, 158] width 22 height 17
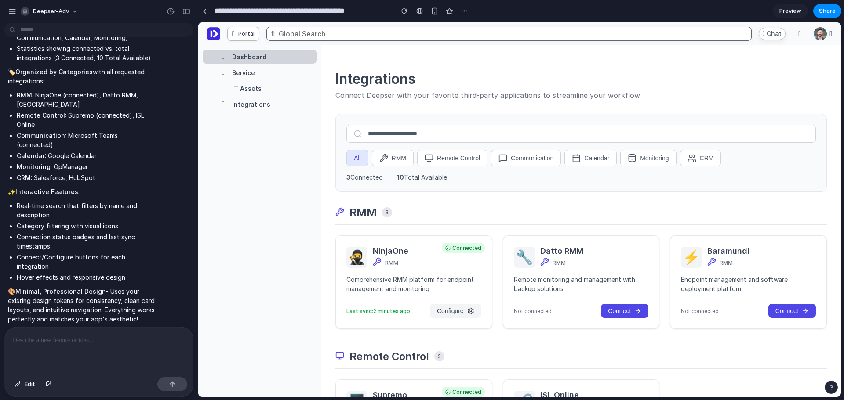
click at [441, 169] on div "All RMM Remote Control Communication Calendar Monitoring CRM 3 Connected 10 Tot…" at bounding box center [580, 153] width 491 height 78
click at [454, 164] on button "Remote Control" at bounding box center [452, 158] width 70 height 17
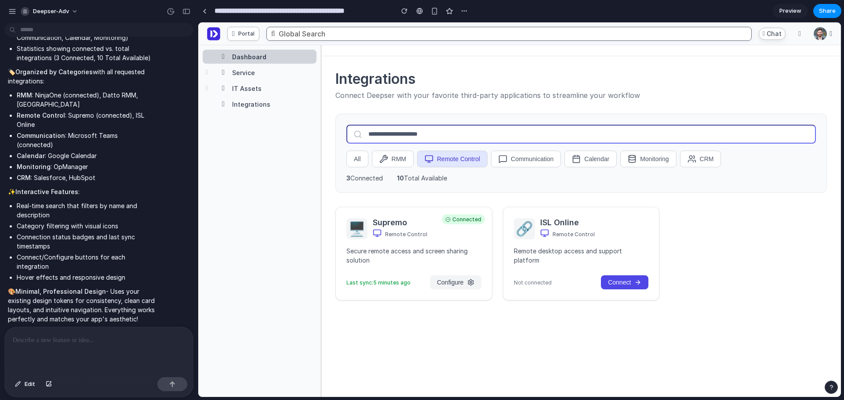
click at [376, 138] on input "text" at bounding box center [580, 134] width 469 height 19
click at [354, 167] on div "All RMM Remote Control Communication Calendar Monitoring CRM 3 Connected 10 Tot…" at bounding box center [580, 153] width 491 height 79
click at [363, 163] on button "All" at bounding box center [357, 159] width 22 height 17
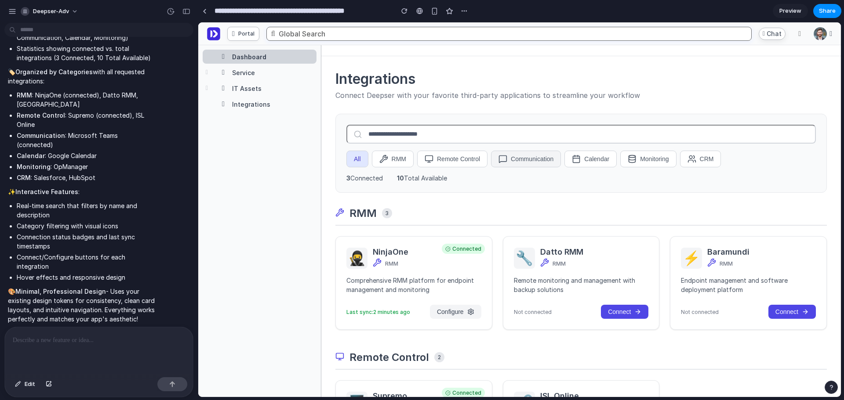
click at [523, 163] on button "Communication" at bounding box center [526, 159] width 70 height 17
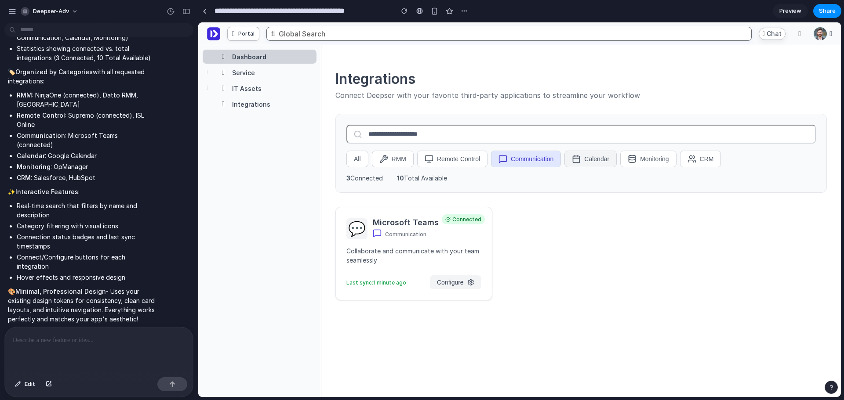
click at [585, 158] on button "Calendar" at bounding box center [590, 159] width 52 height 17
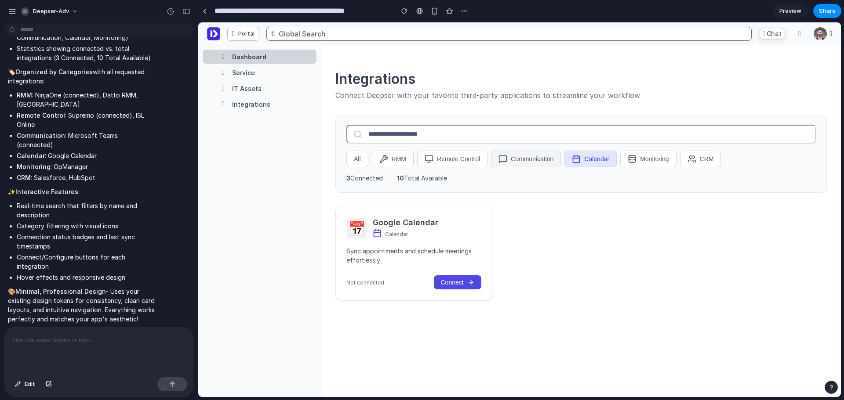
click at [537, 156] on button "Communication" at bounding box center [526, 159] width 70 height 17
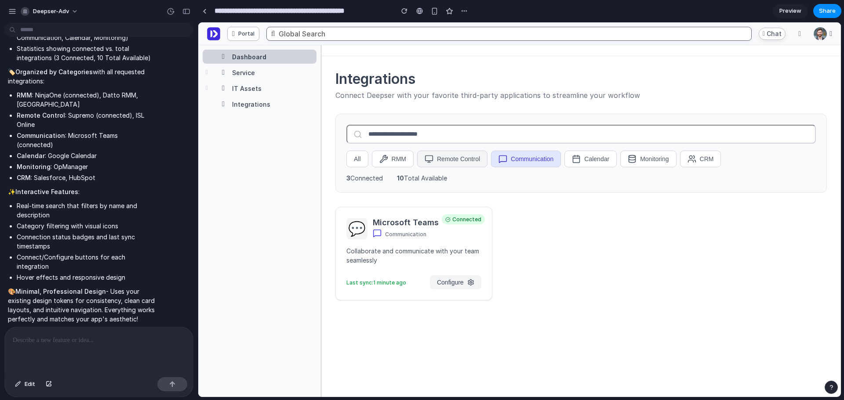
click at [466, 162] on button "Remote Control" at bounding box center [452, 159] width 70 height 17
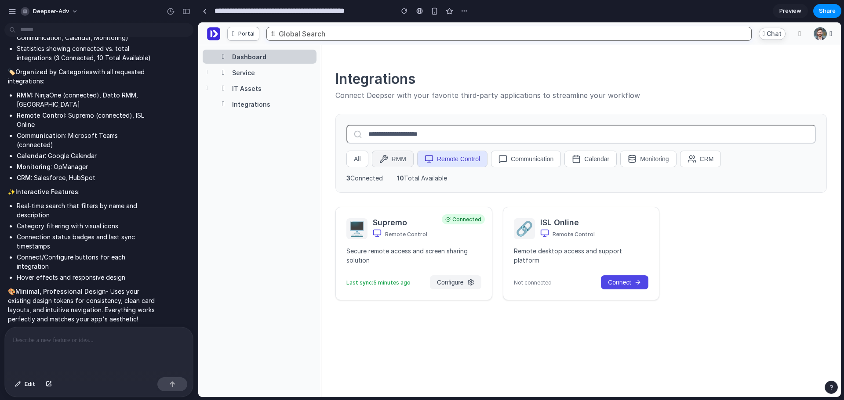
click at [401, 160] on button "RMM" at bounding box center [393, 159] width 42 height 17
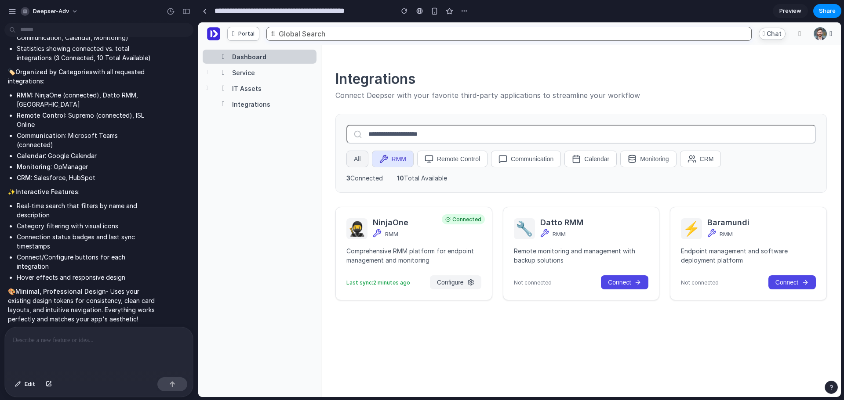
click at [365, 160] on button "All" at bounding box center [357, 159] width 22 height 17
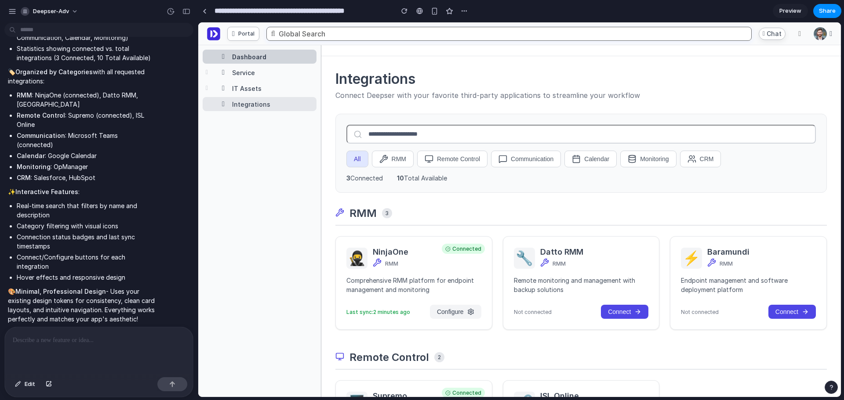
click at [269, 101] on div "Integrations" at bounding box center [266, 104] width 94 height 8
click at [261, 105] on div "Integrations" at bounding box center [251, 104] width 38 height 7
click at [255, 91] on div "IT Assets" at bounding box center [246, 88] width 29 height 7
click at [252, 73] on div "Service" at bounding box center [243, 72] width 23 height 7
click at [254, 59] on div "Dashboard" at bounding box center [249, 56] width 34 height 7
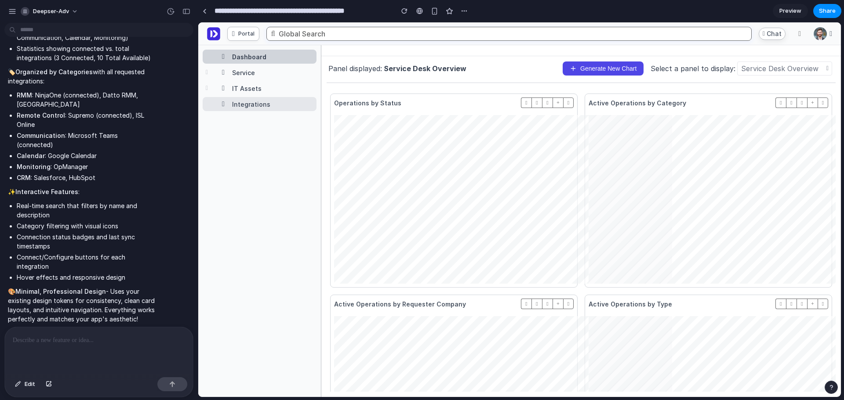
click at [276, 107] on div "Integrations" at bounding box center [266, 104] width 94 height 8
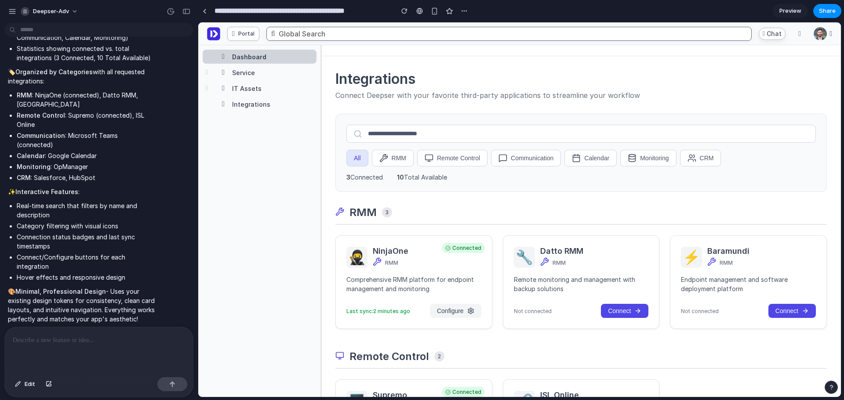
drag, startPoint x: 639, startPoint y: 195, endPoint x: 645, endPoint y: 198, distance: 6.5
drag, startPoint x: 659, startPoint y: 178, endPoint x: 548, endPoint y: 239, distance: 126.3
click at [189, 8] on div "button" at bounding box center [186, 11] width 8 height 6
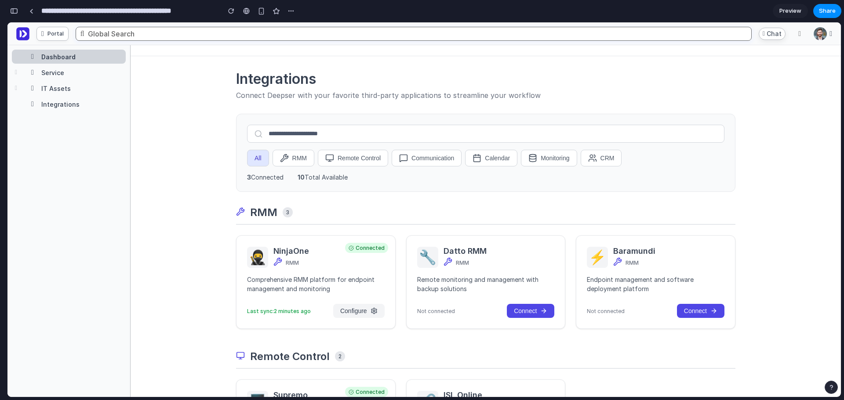
scroll to position [1556, 0]
drag, startPoint x: 419, startPoint y: 175, endPoint x: 457, endPoint y: 283, distance: 113.7
drag, startPoint x: 753, startPoint y: 267, endPoint x: 755, endPoint y: 206, distance: 60.7
click at [755, 207] on div "Integrations Connect Deepser with your favorite third-party applications to str…" at bounding box center [486, 226] width 710 height 341
drag, startPoint x: 750, startPoint y: 335, endPoint x: 589, endPoint y: 364, distance: 163.5
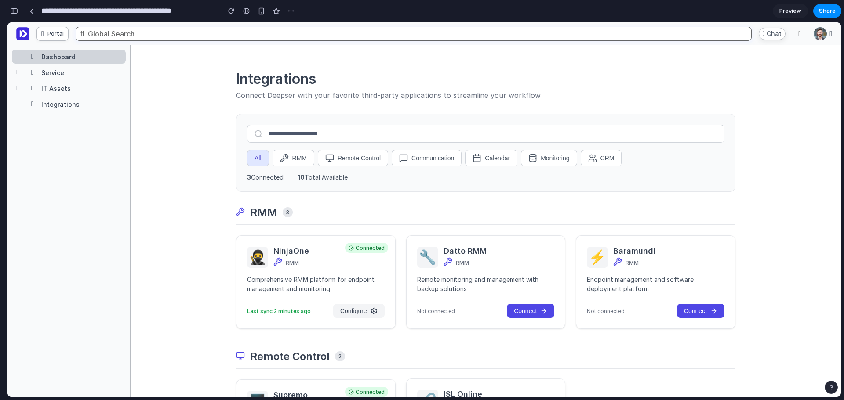
drag, startPoint x: 484, startPoint y: 382, endPoint x: 472, endPoint y: 388, distance: 12.8
click at [287, 214] on span "3" at bounding box center [288, 212] width 10 height 10
click at [307, 183] on div "All RMM Remote Control Communication Calendar Monitoring CRM 3 Connected 10 Tot…" at bounding box center [485, 153] width 499 height 78
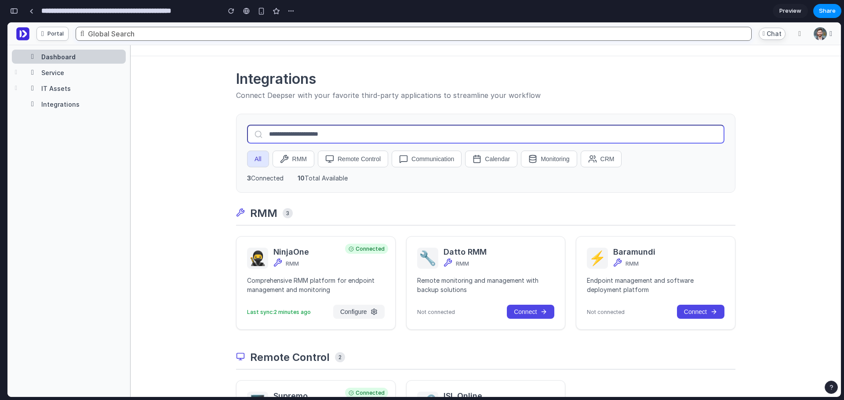
click at [301, 134] on input "text" at bounding box center [485, 134] width 477 height 19
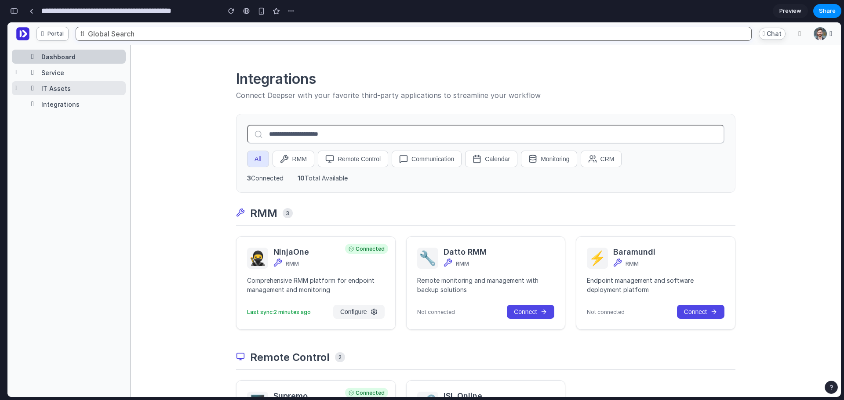
click at [65, 83] on div "IT Assets" at bounding box center [69, 88] width 114 height 14
click at [50, 102] on div "Integrations" at bounding box center [60, 104] width 38 height 7
click at [257, 154] on button "All" at bounding box center [258, 159] width 22 height 17
click at [299, 160] on button "RMM" at bounding box center [293, 159] width 42 height 17
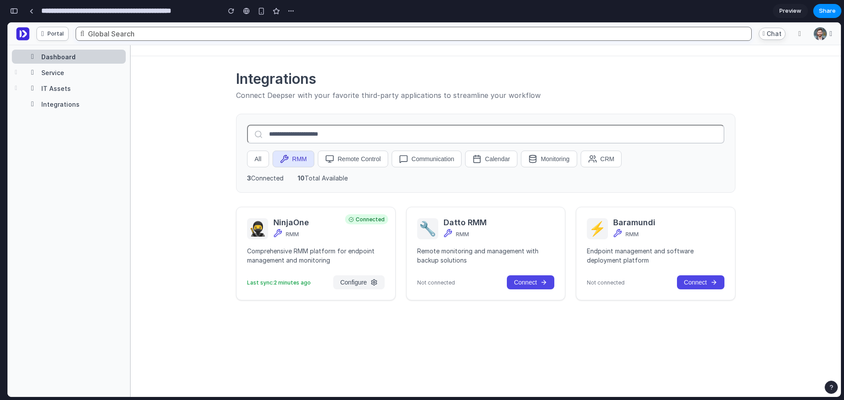
click at [345, 161] on button "Remote Control" at bounding box center [353, 159] width 70 height 17
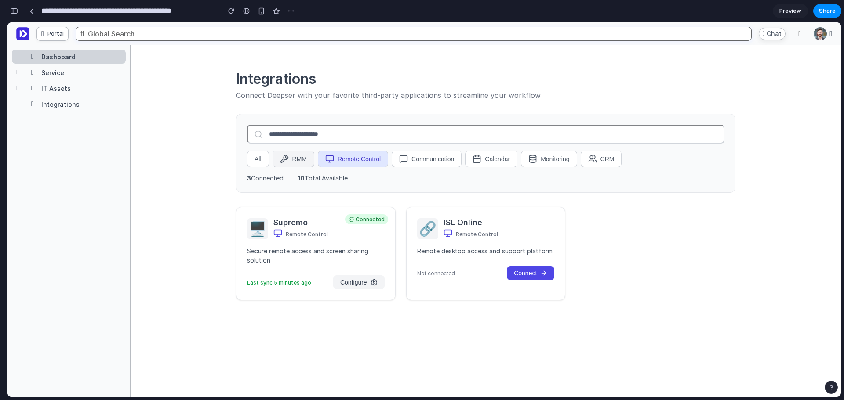
click at [294, 160] on button "RMM" at bounding box center [293, 159] width 42 height 17
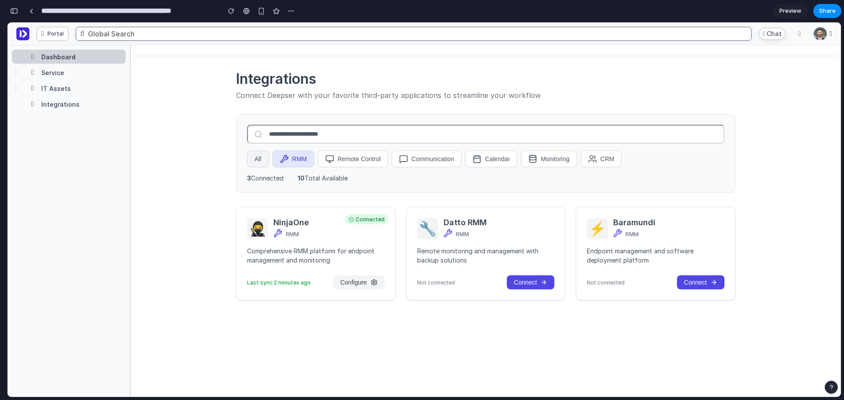
click at [253, 158] on button "All" at bounding box center [258, 159] width 22 height 17
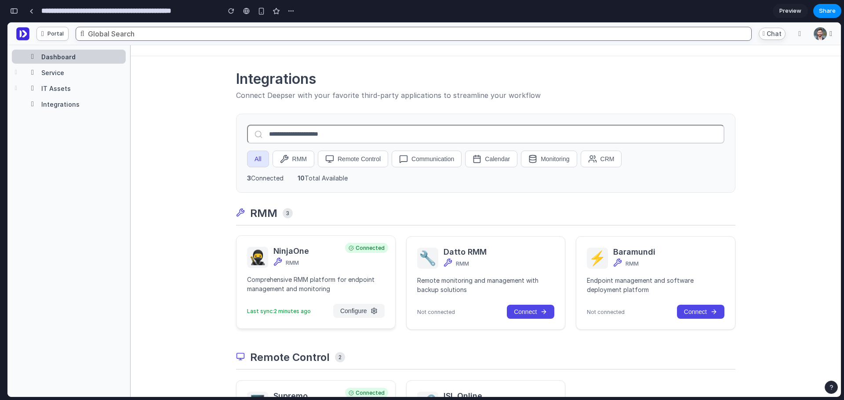
click at [350, 299] on div "Connected 🥷 NinjaOne RMM Comprehensive RMM platform for endpoint management and…" at bounding box center [316, 283] width 160 height 94
click at [362, 312] on span "Configure" at bounding box center [353, 311] width 27 height 7
click at [281, 305] on div "Last sync: 2 minutes ago Configure" at bounding box center [316, 311] width 138 height 14
click at [370, 253] on h3 "NinjaOne" at bounding box center [328, 251] width 111 height 9
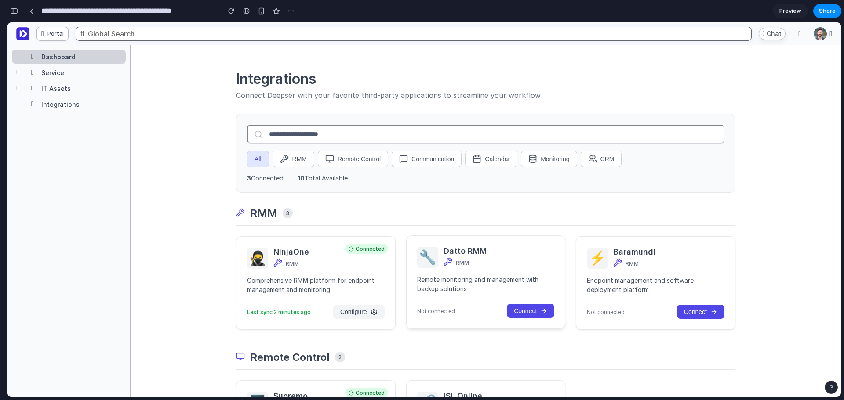
click at [469, 268] on div "🔧 Datto RMM RMM Remote monitoring and management with backup solutions Not conn…" at bounding box center [486, 283] width 160 height 94
click at [435, 209] on div "RMM 3" at bounding box center [485, 216] width 499 height 19
click at [361, 262] on div "RMM" at bounding box center [328, 263] width 111 height 11
click at [539, 306] on button "Connect" at bounding box center [530, 311] width 47 height 14
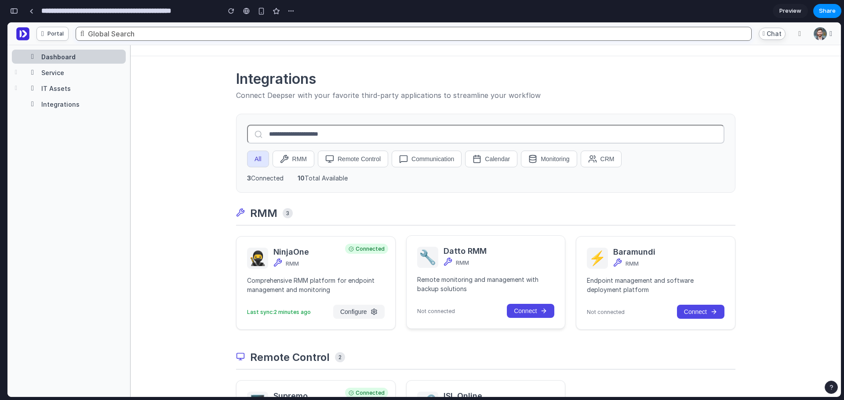
click at [488, 284] on p "Remote monitoring and management with backup solutions" at bounding box center [486, 284] width 138 height 18
click at [639, 278] on p "Endpoint management and software deployment platform" at bounding box center [656, 284] width 138 height 18
